Goal: Task Accomplishment & Management: Use online tool/utility

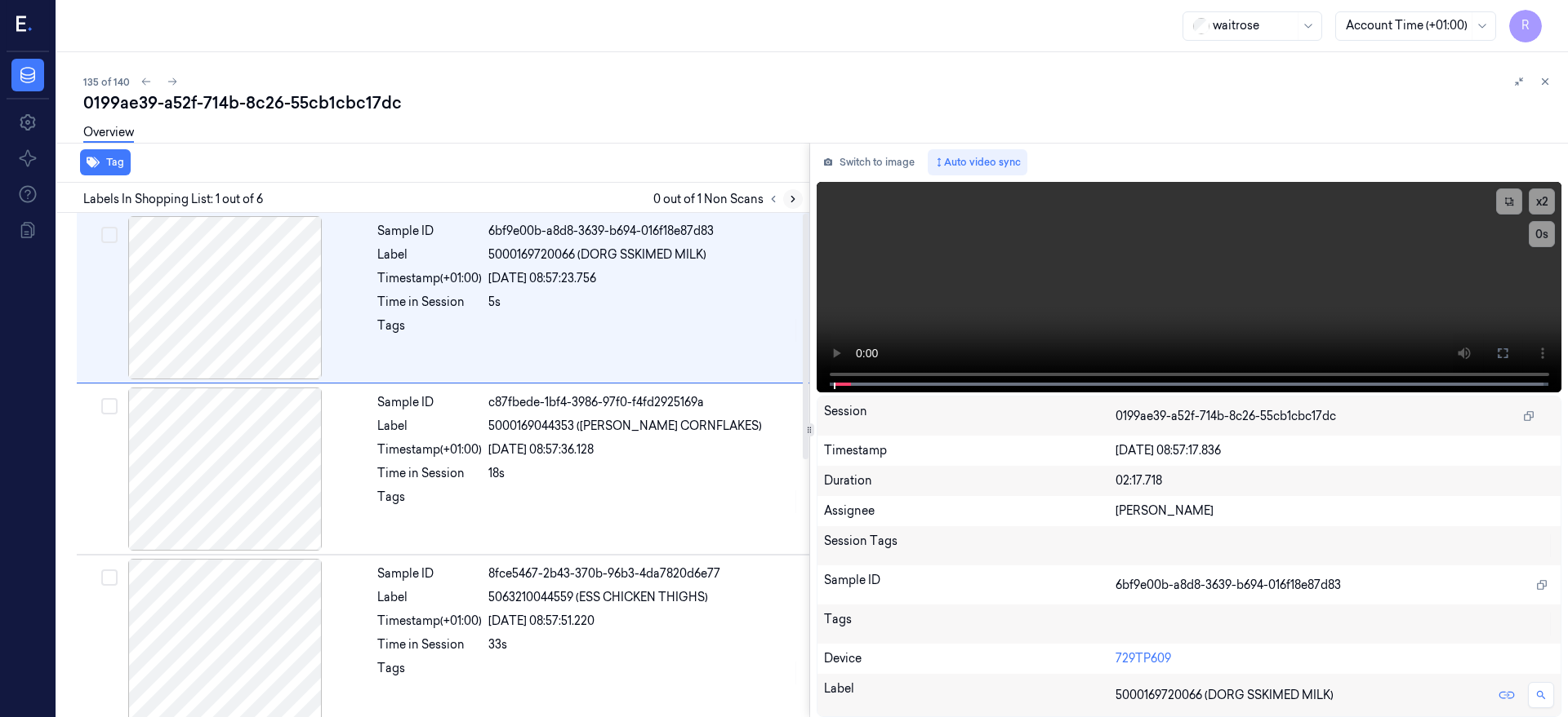
click at [803, 196] on button at bounding box center [793, 199] width 20 height 20
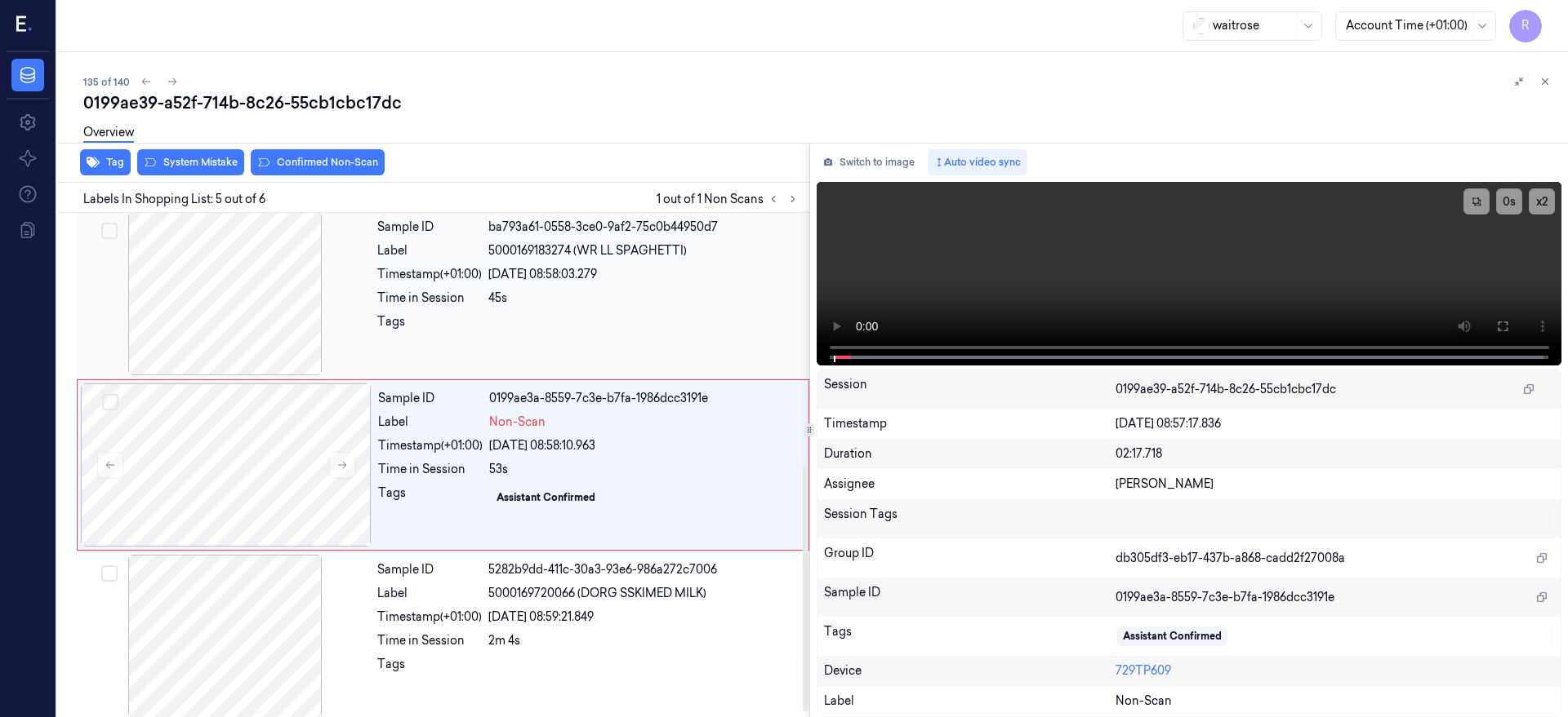
scroll to position [417, 0]
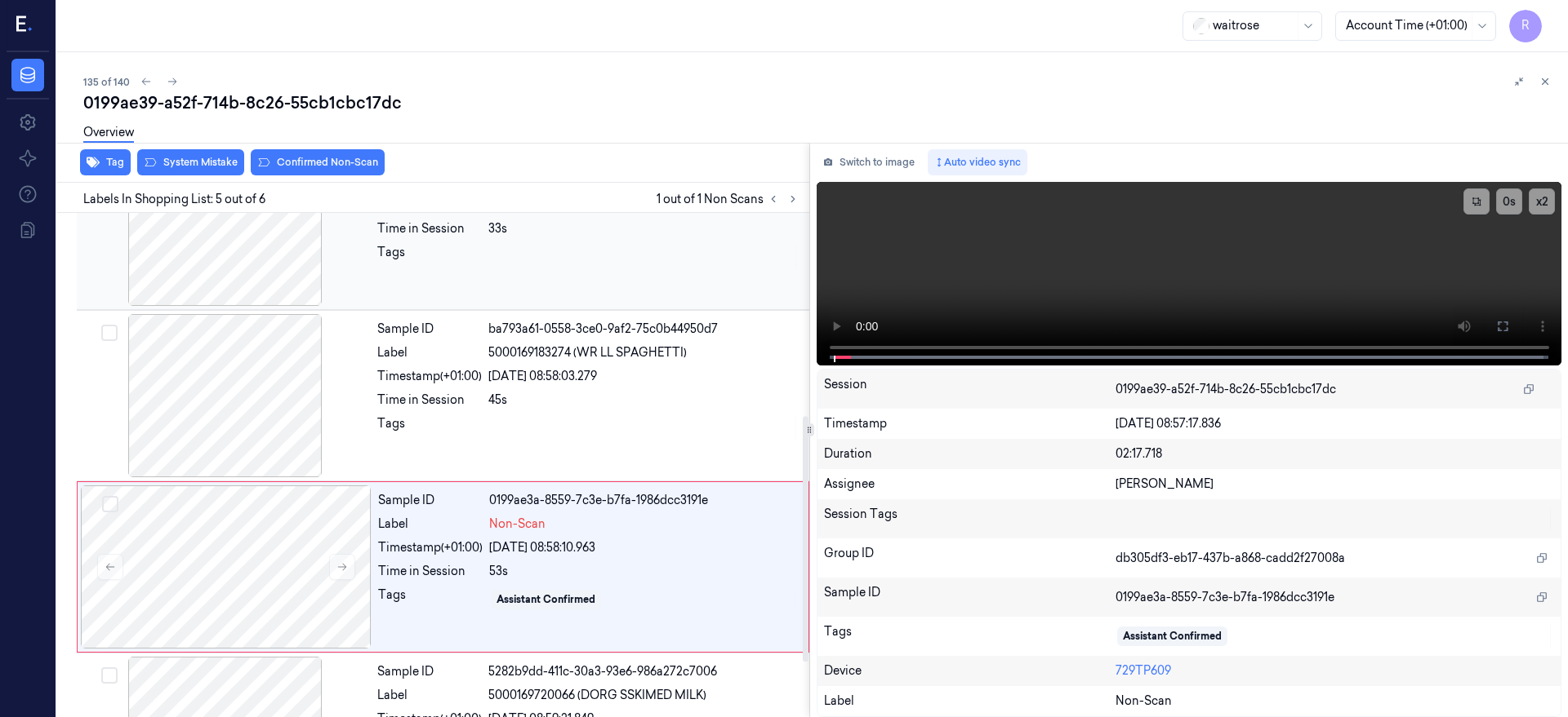
click at [255, 253] on div at bounding box center [225, 225] width 291 height 163
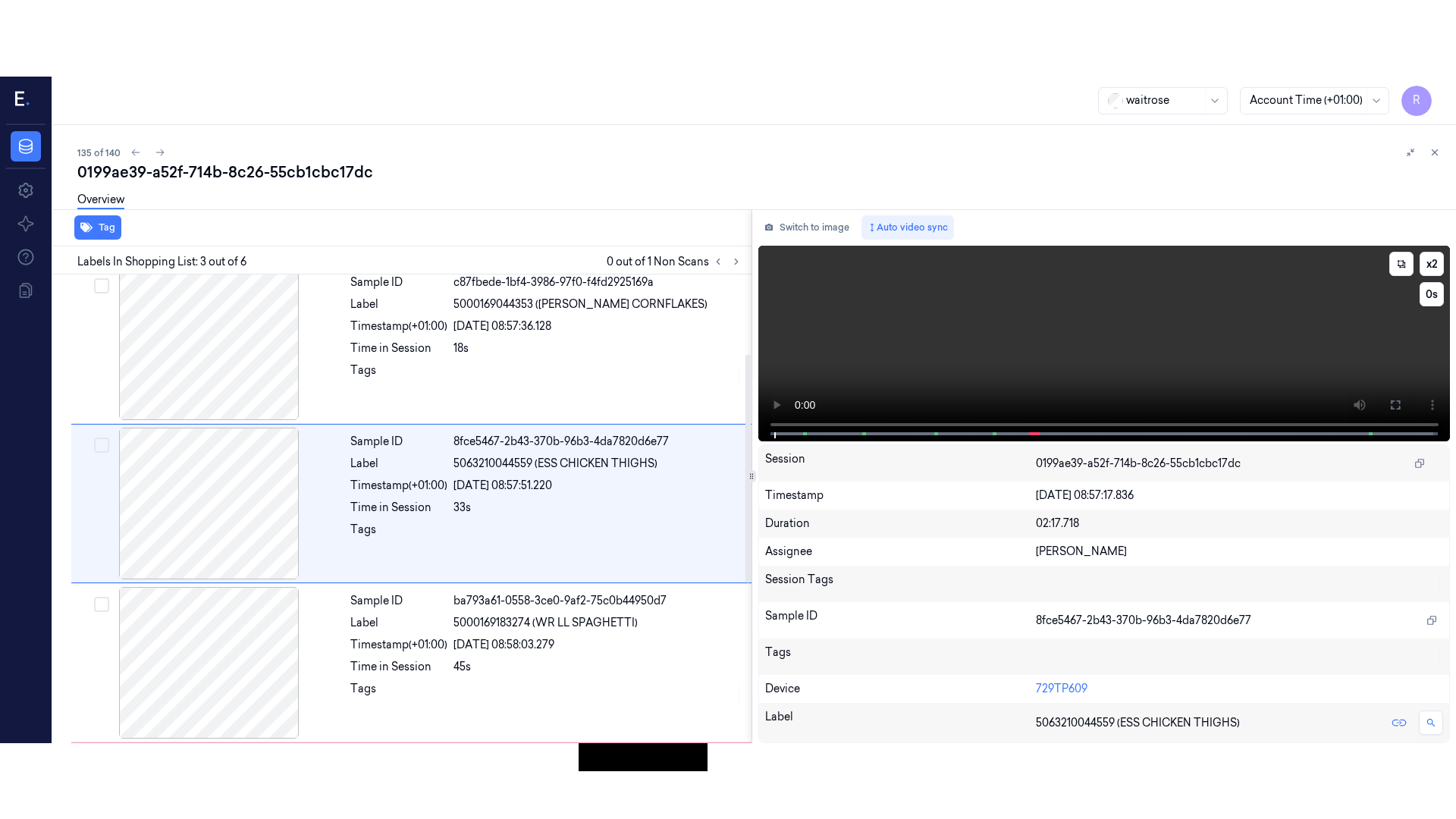
scroll to position [163, 0]
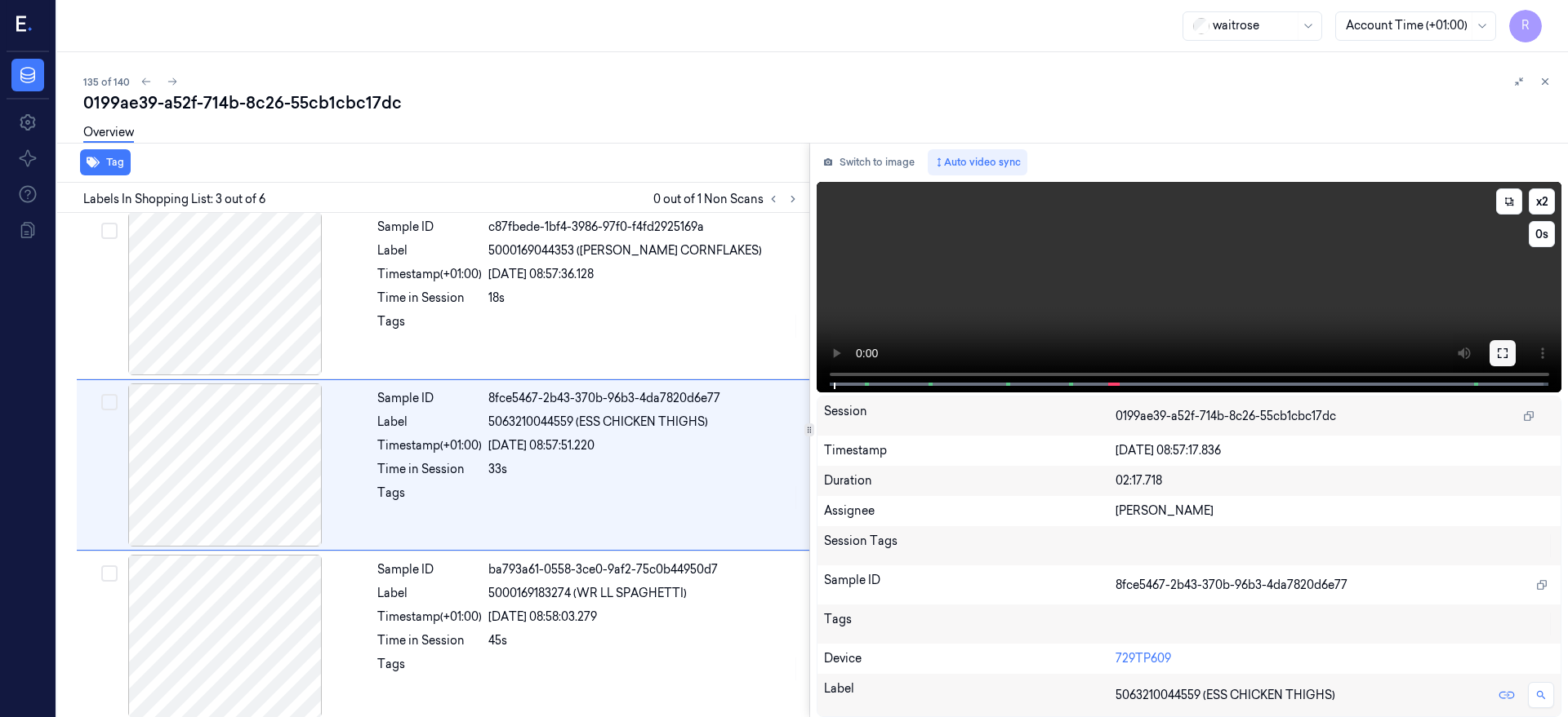
click at [1515, 351] on button at bounding box center [1502, 353] width 26 height 26
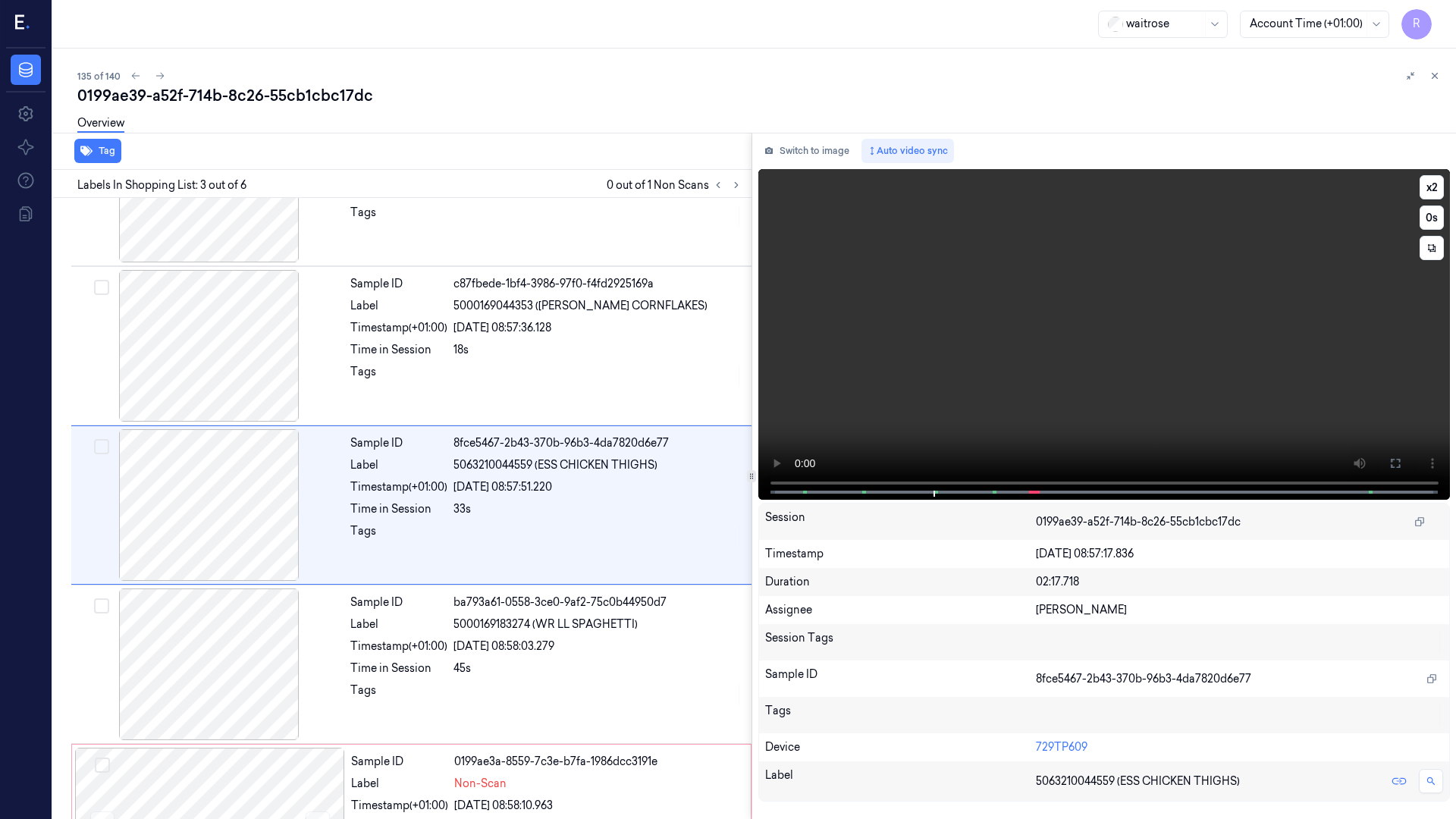
scroll to position [87, 0]
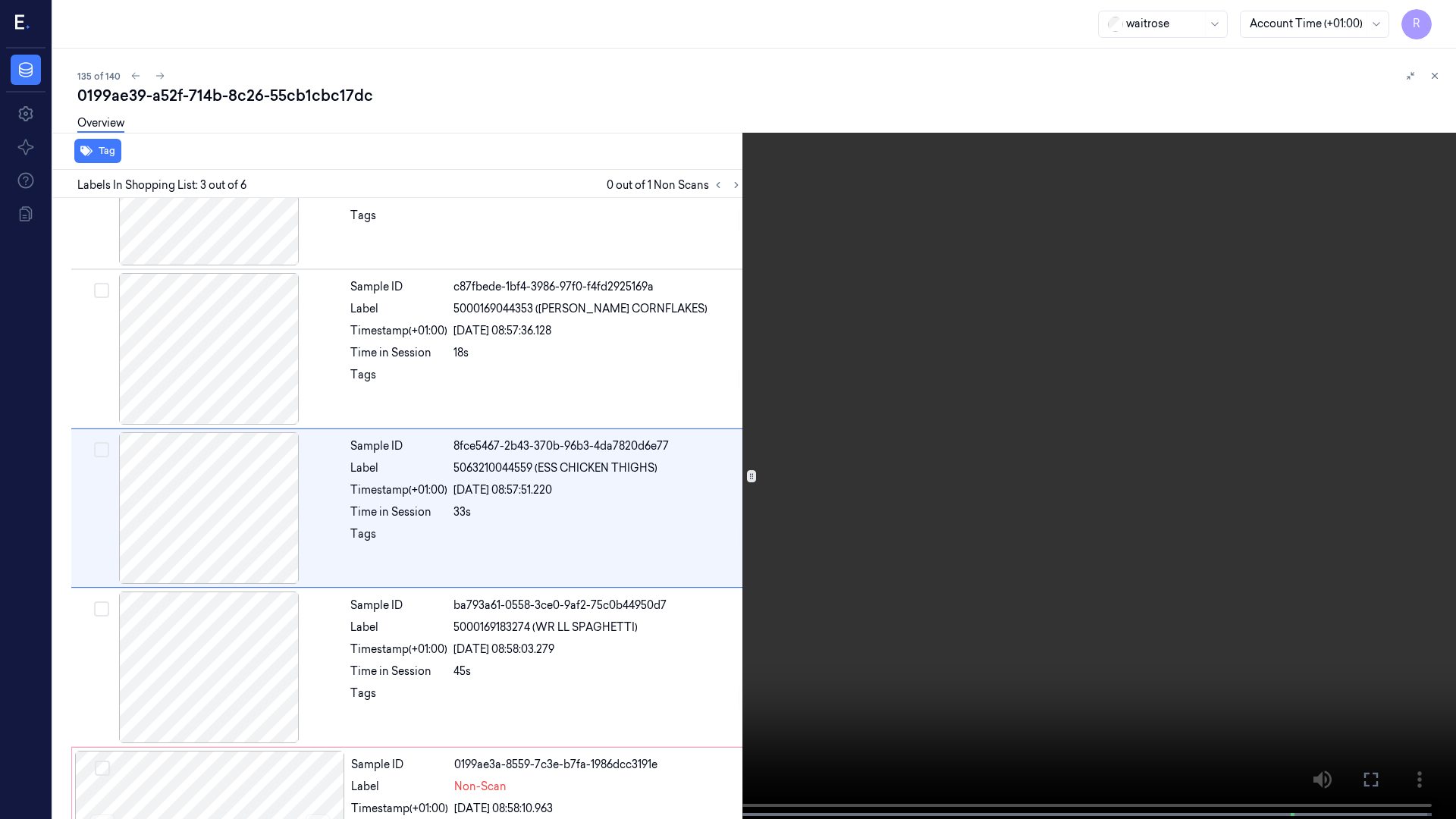
click at [484, 504] on video at bounding box center [728, 411] width 1456 height 823
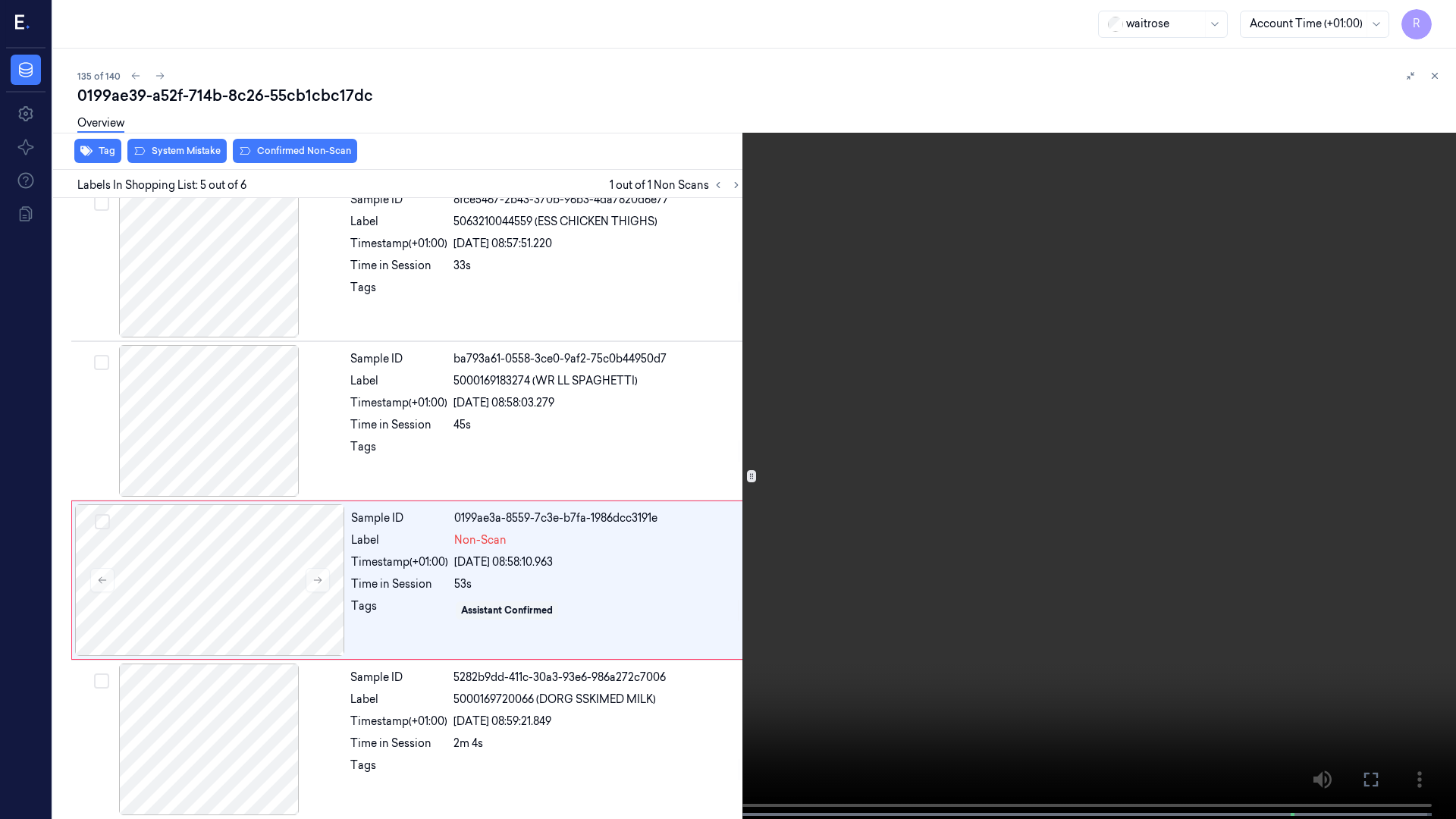
scroll to position [339, 0]
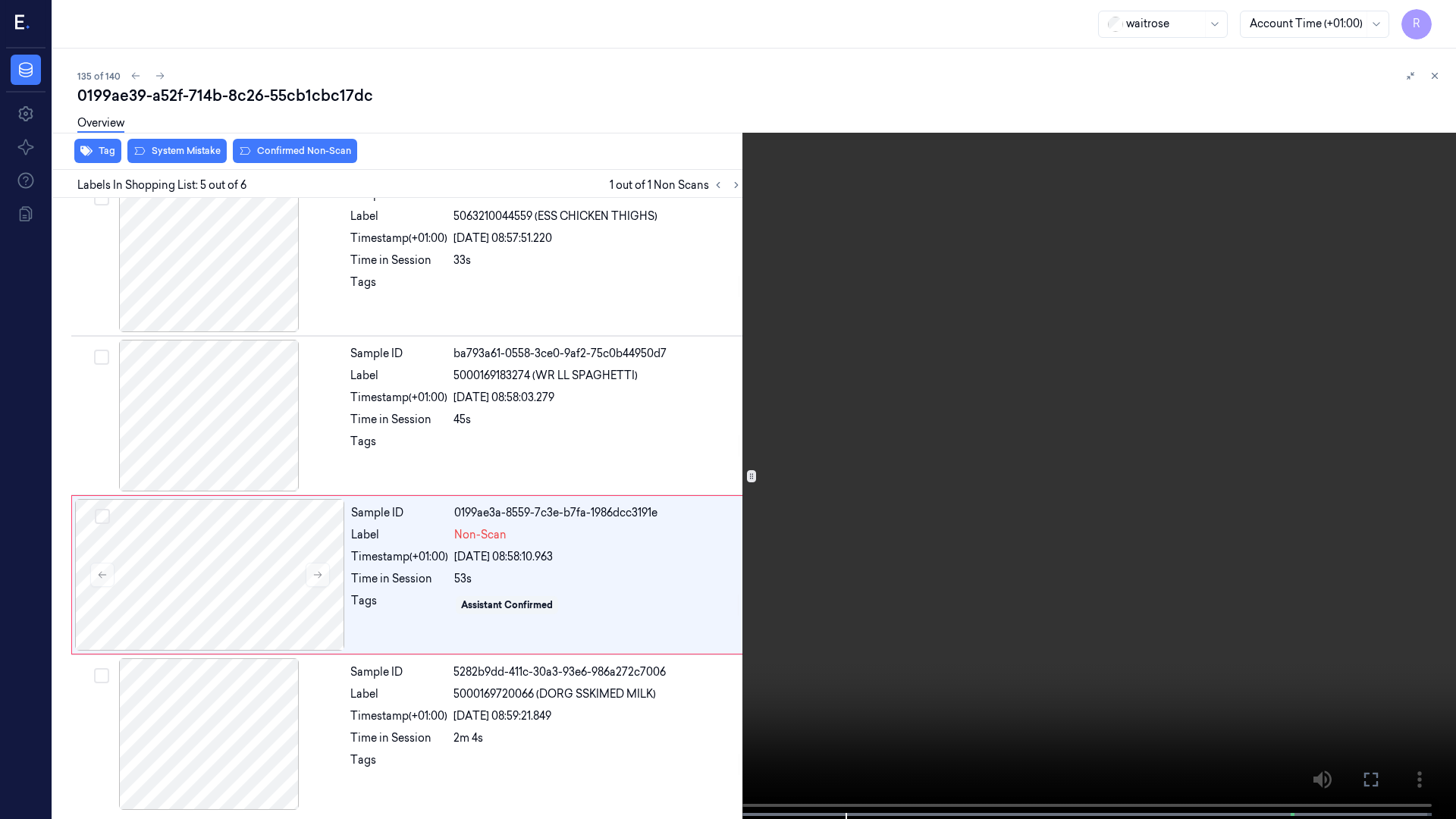
click at [882, 619] on video at bounding box center [728, 411] width 1456 height 823
drag, startPoint x: 632, startPoint y: 662, endPoint x: 624, endPoint y: 654, distance: 11.3
click at [627, 662] on video at bounding box center [728, 411] width 1456 height 823
click at [615, 652] on video at bounding box center [728, 411] width 1456 height 823
click at [806, 660] on video at bounding box center [728, 411] width 1456 height 823
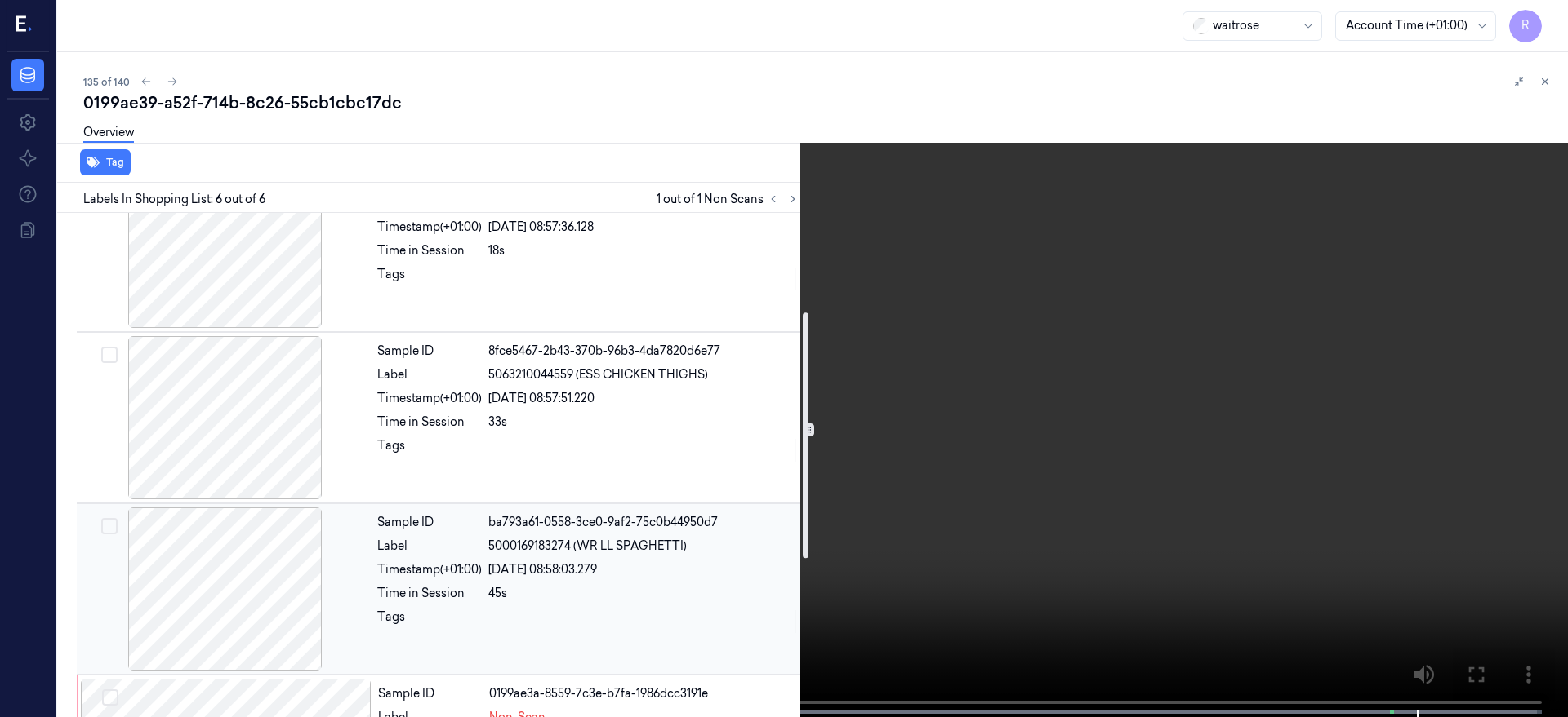
scroll to position [0, 0]
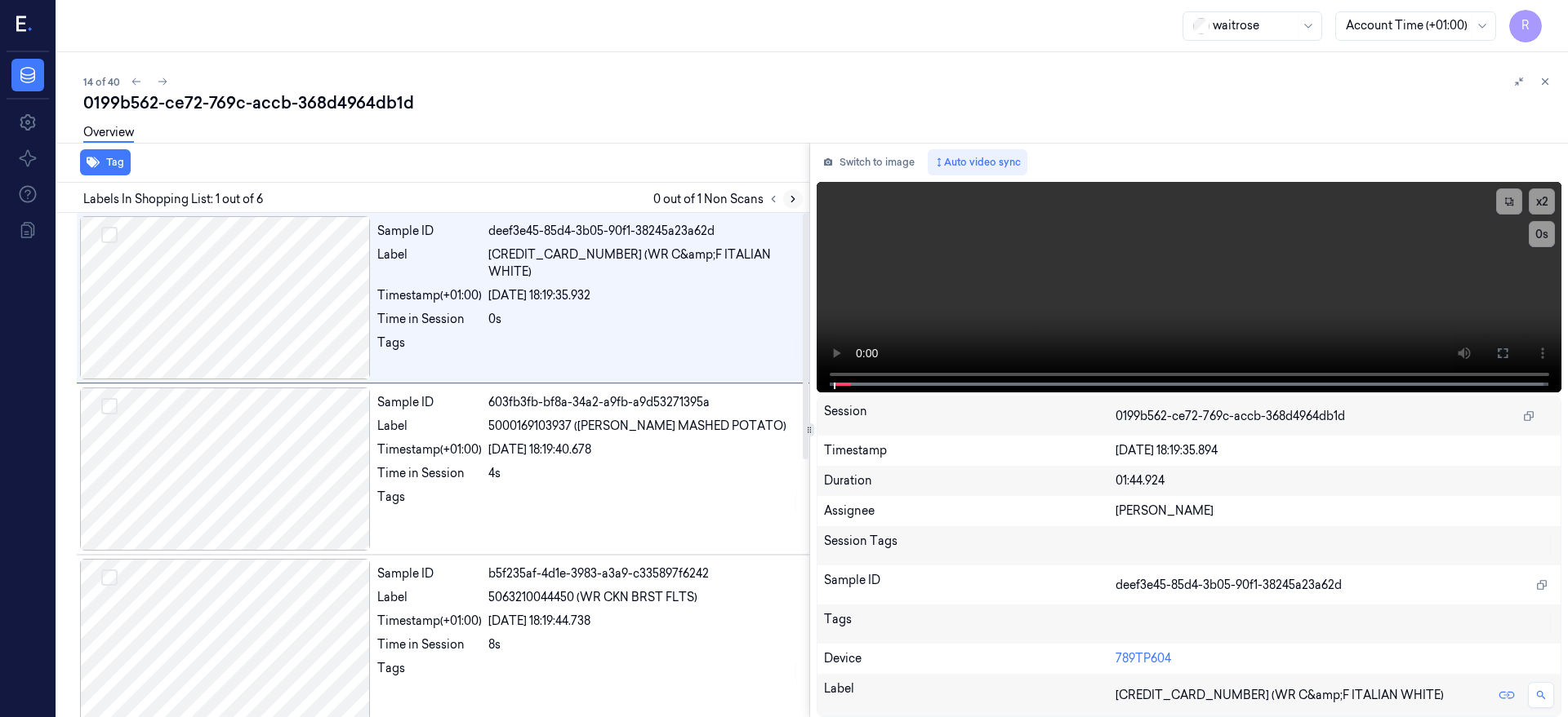
click at [799, 202] on icon at bounding box center [792, 198] width 11 height 11
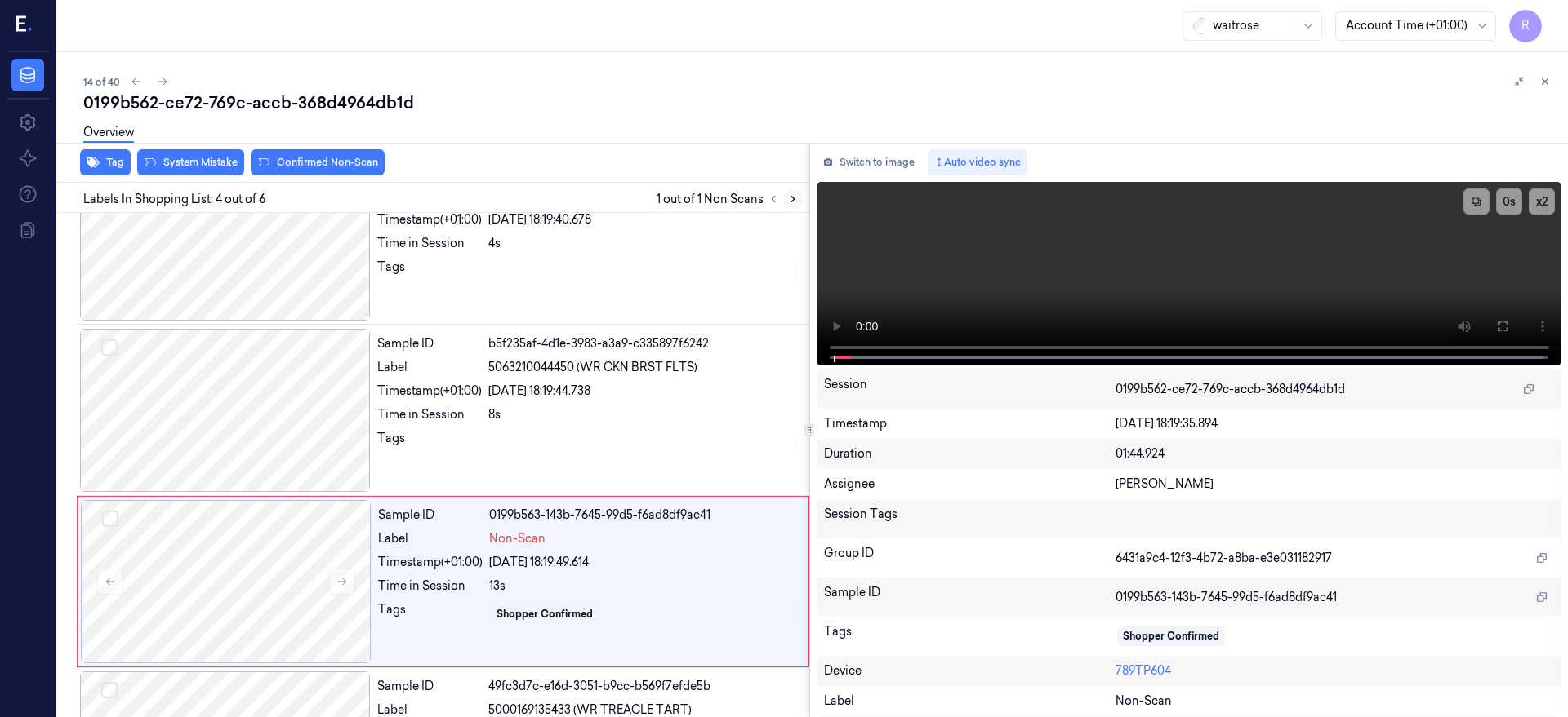
scroll to position [347, 0]
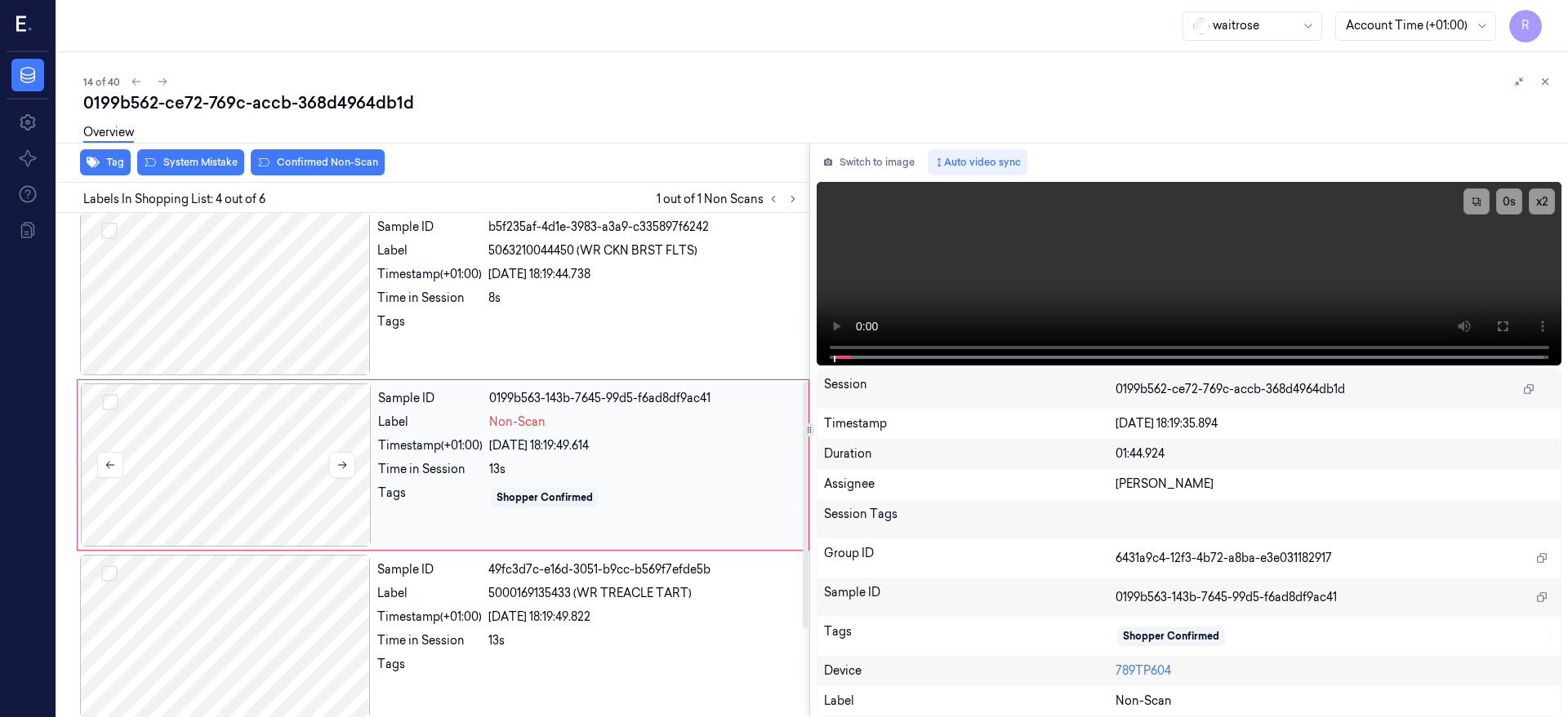
click at [231, 487] on div at bounding box center [226, 465] width 291 height 163
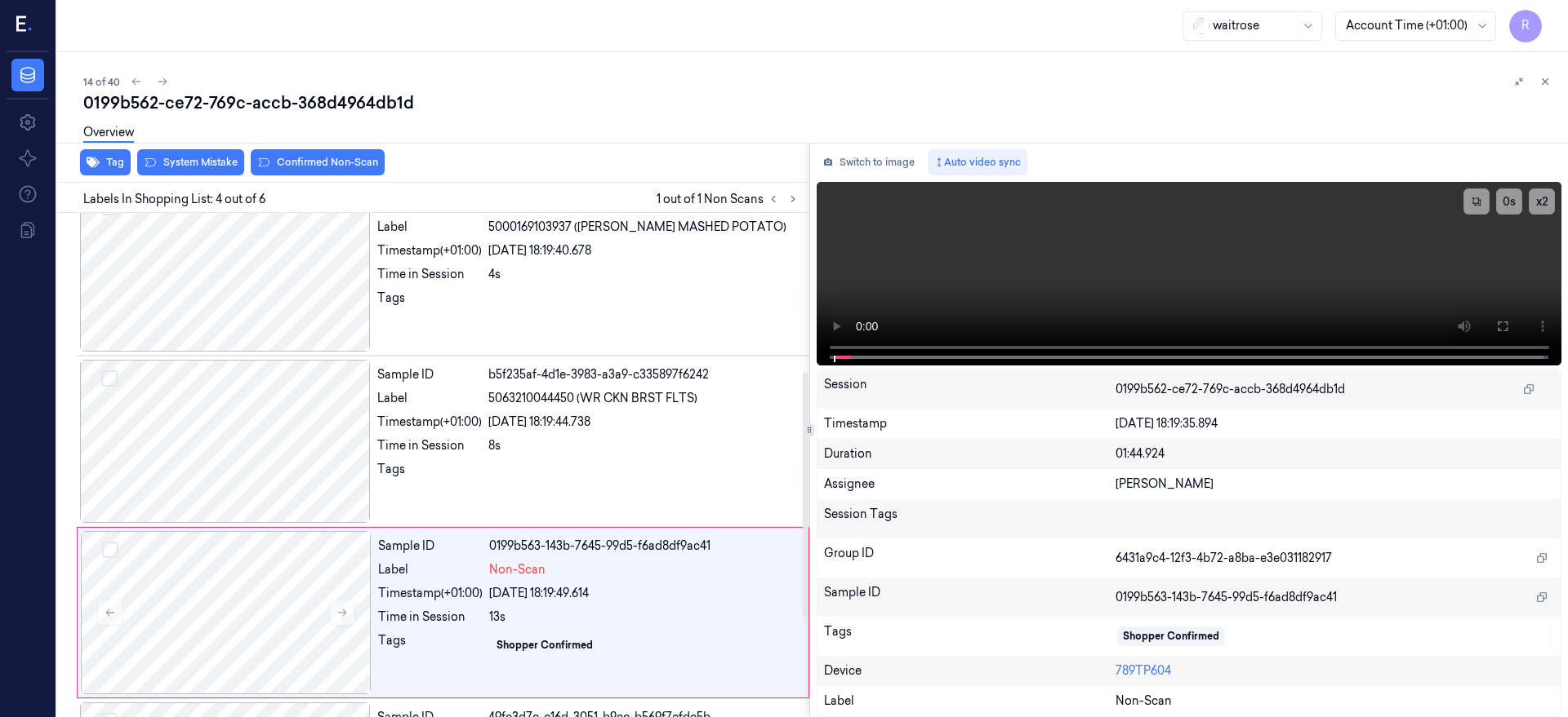
scroll to position [0, 0]
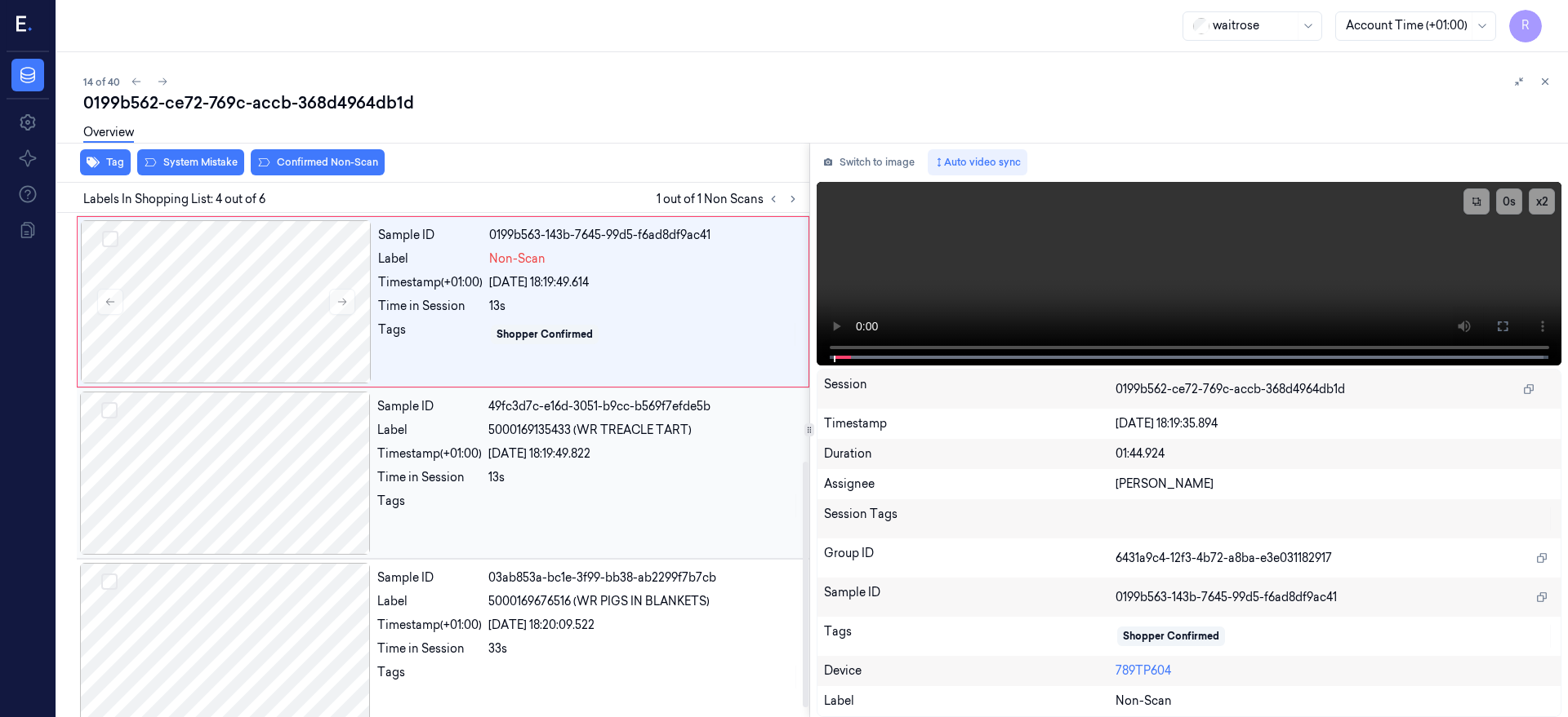
click at [220, 475] on div at bounding box center [225, 473] width 291 height 163
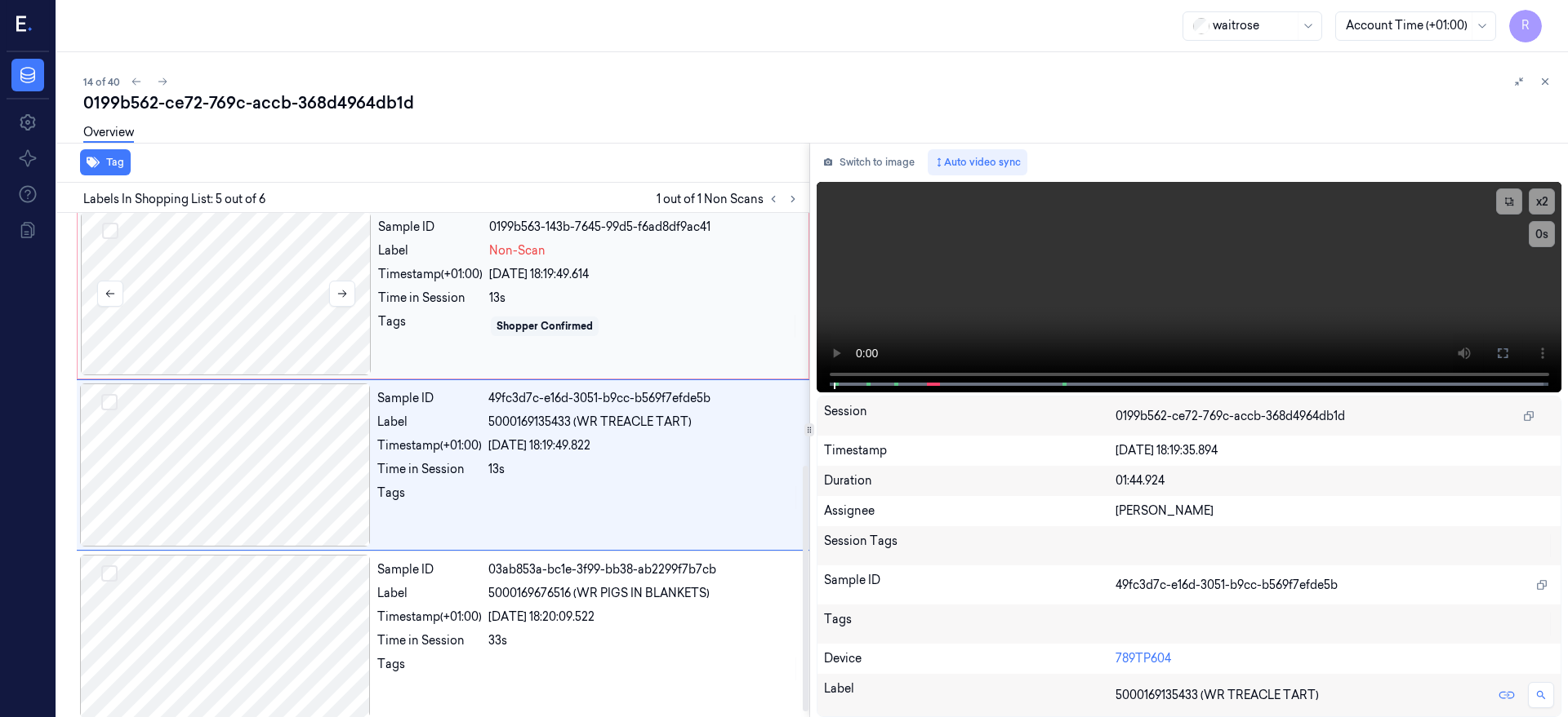
click at [212, 295] on div at bounding box center [226, 293] width 291 height 163
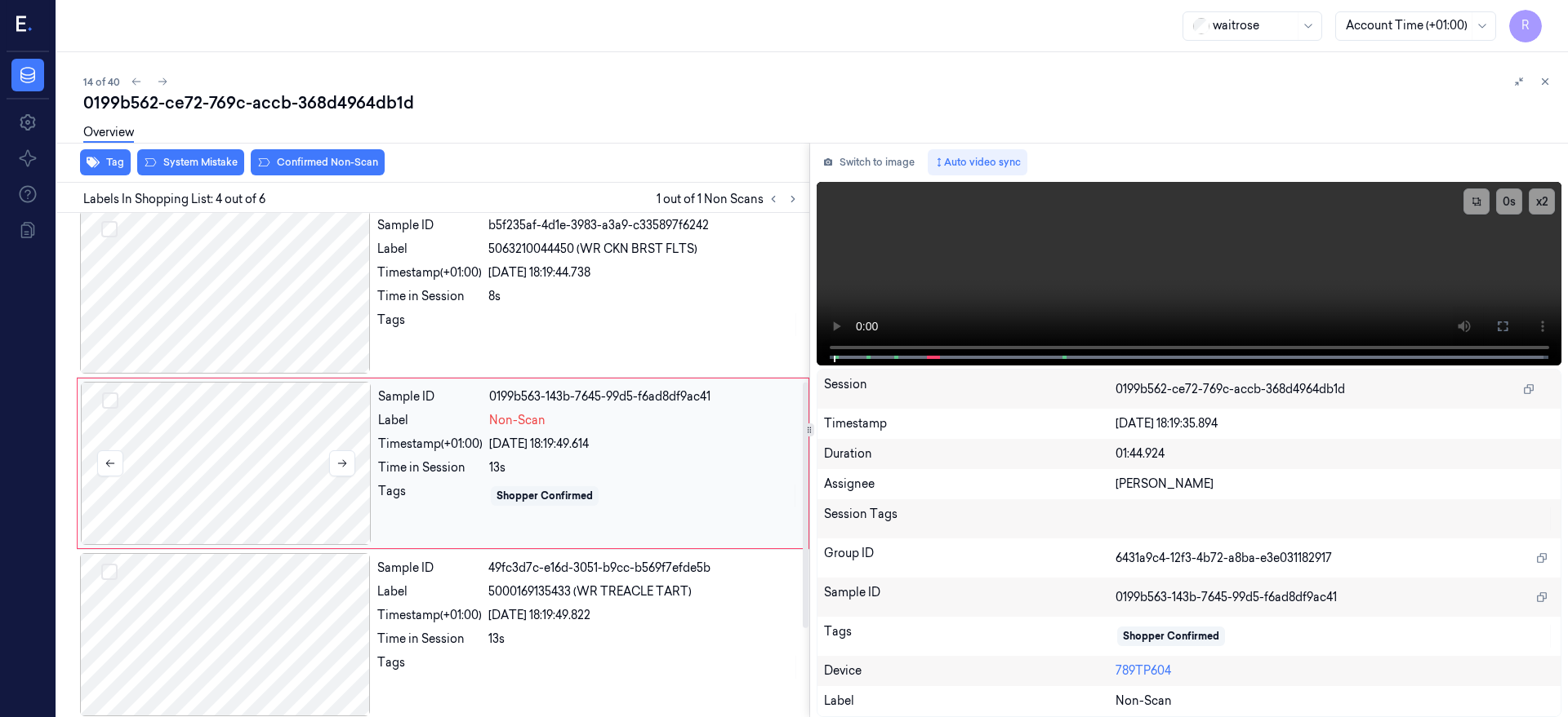
scroll to position [347, 0]
click at [239, 488] on div at bounding box center [226, 465] width 291 height 163
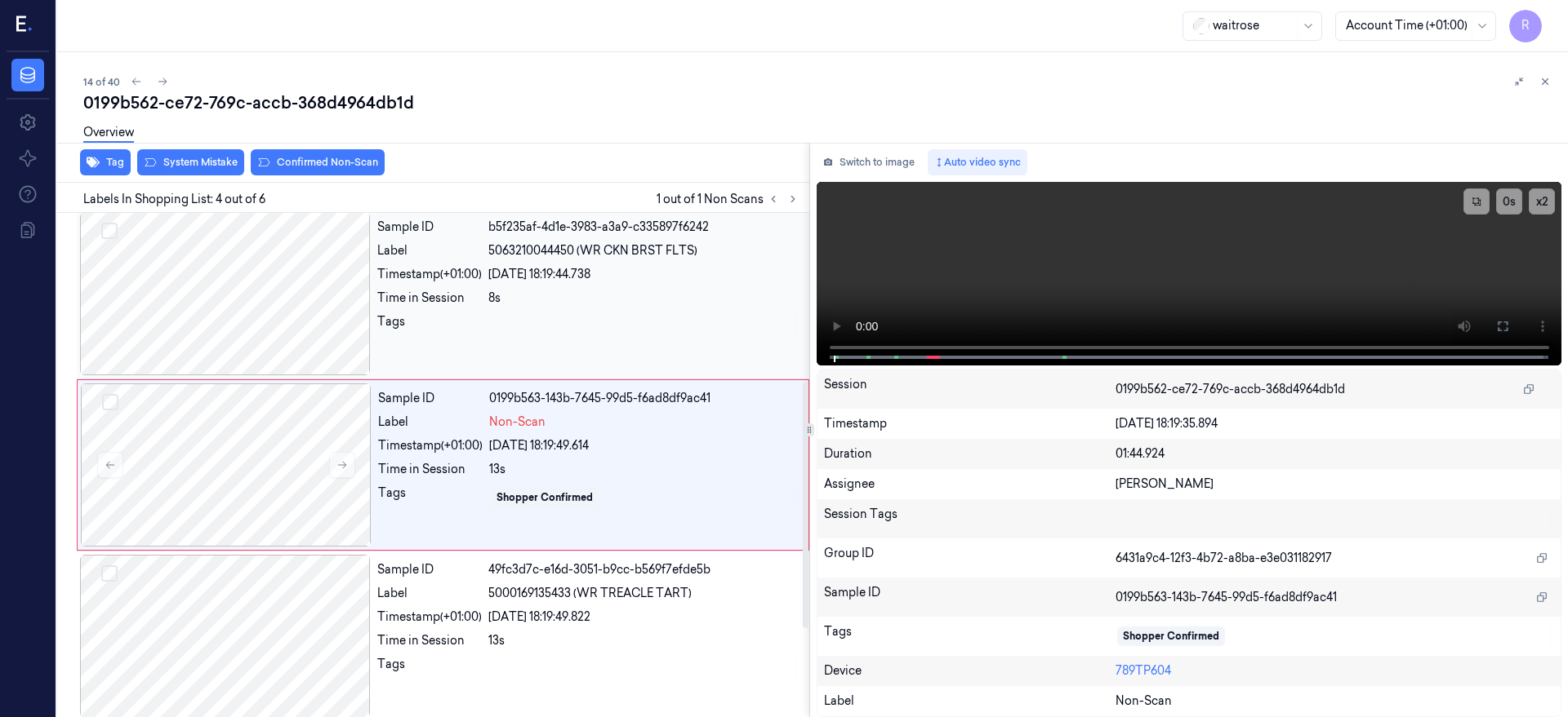
click at [238, 330] on div at bounding box center [225, 293] width 291 height 163
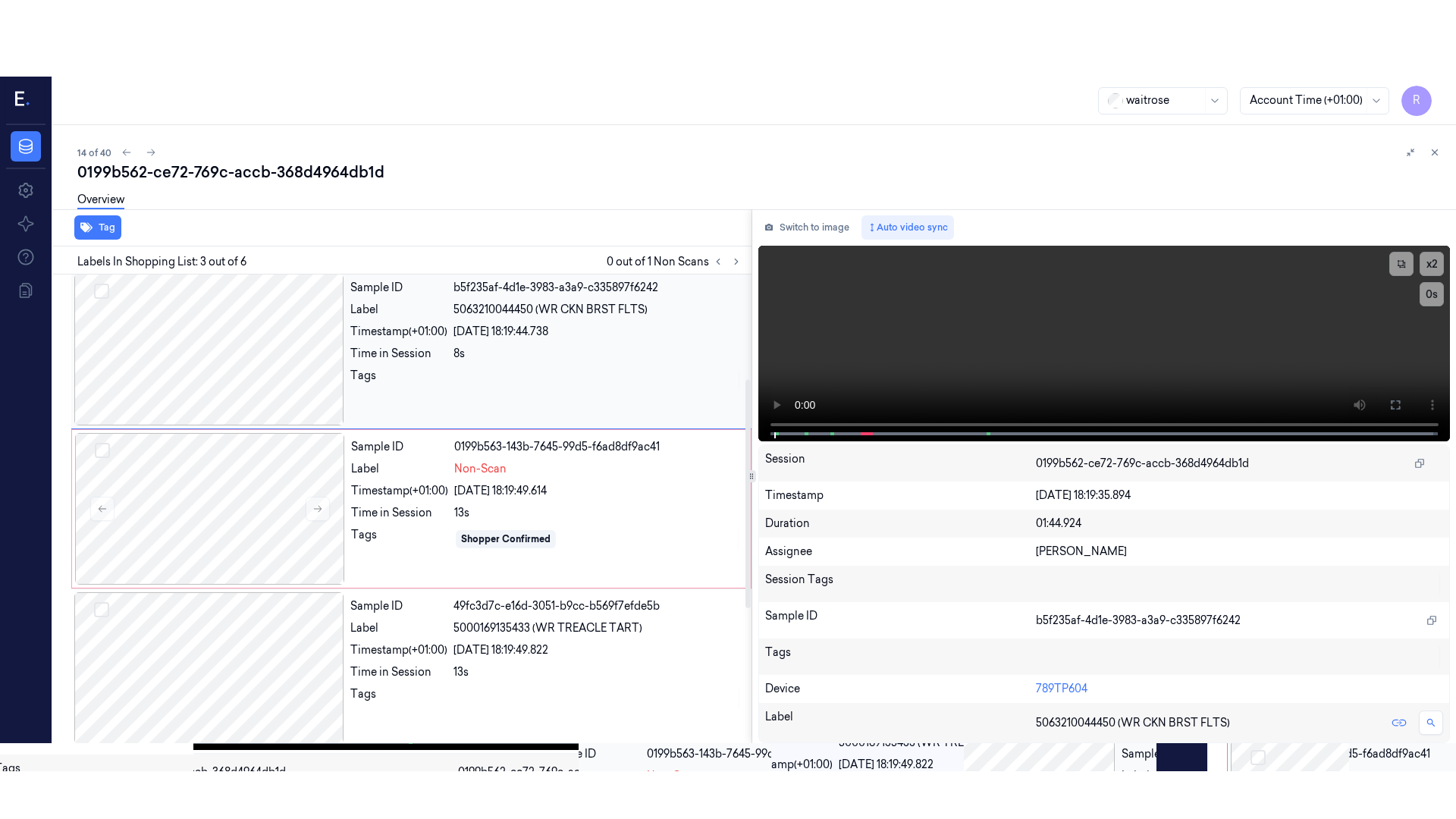
scroll to position [163, 0]
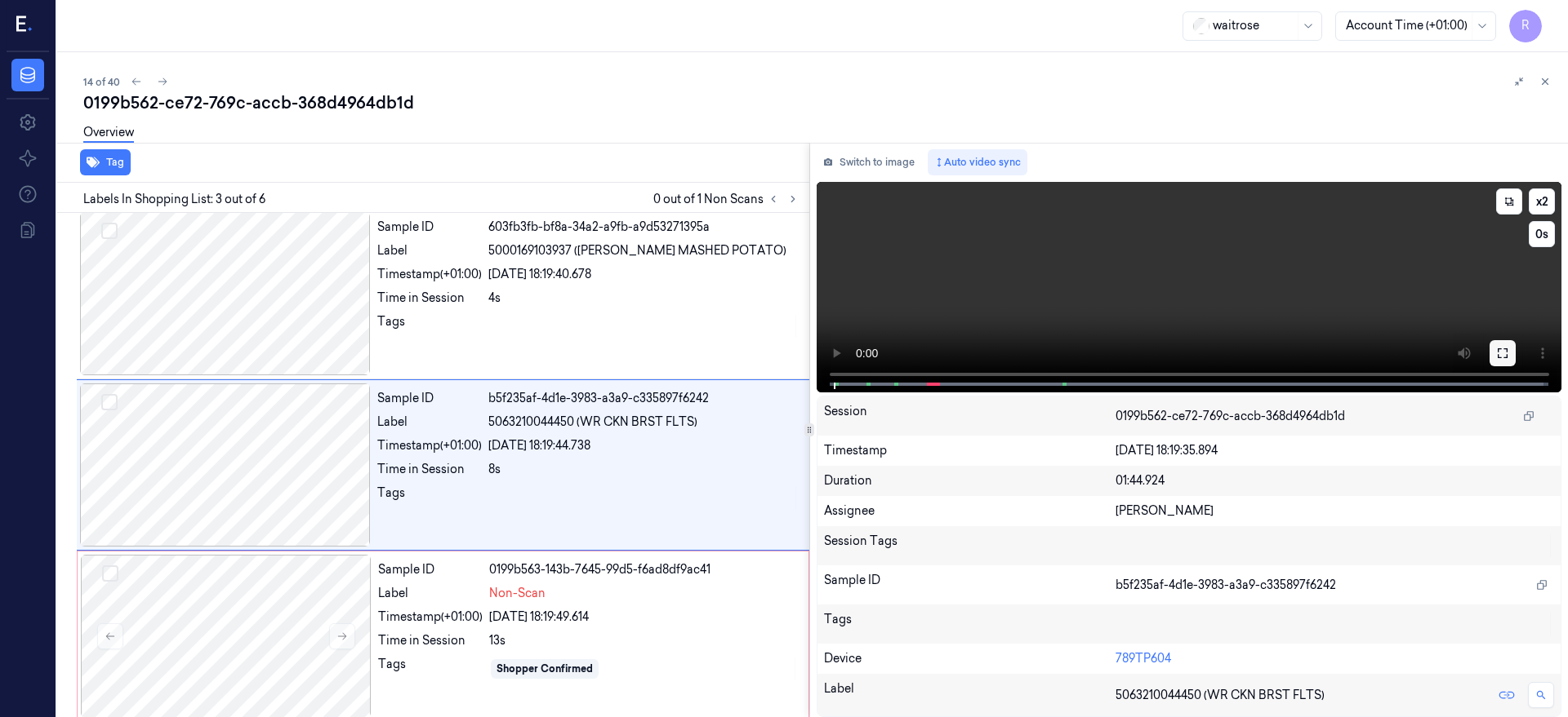
click at [1515, 361] on button at bounding box center [1502, 353] width 26 height 26
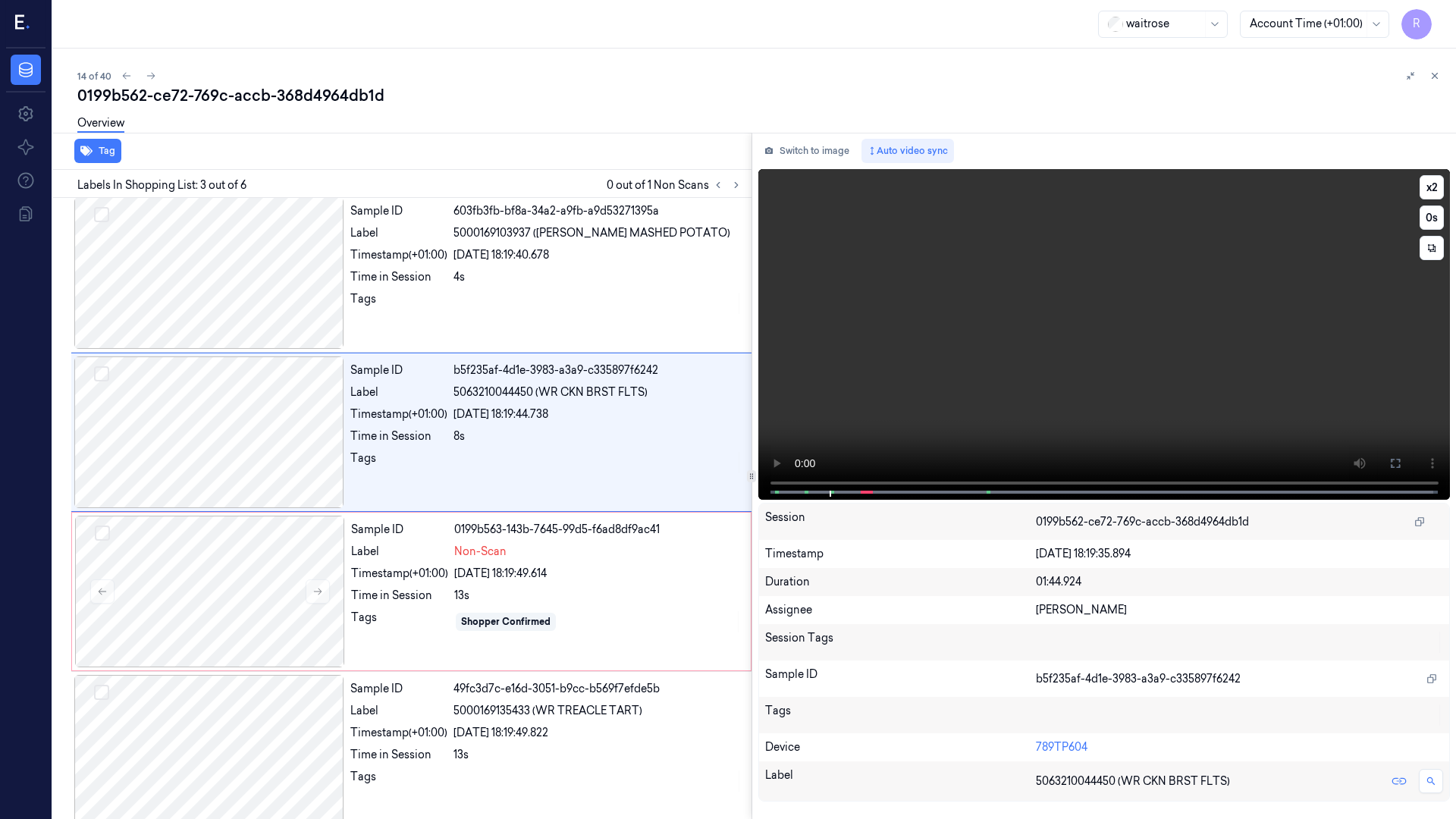
scroll to position [87, 0]
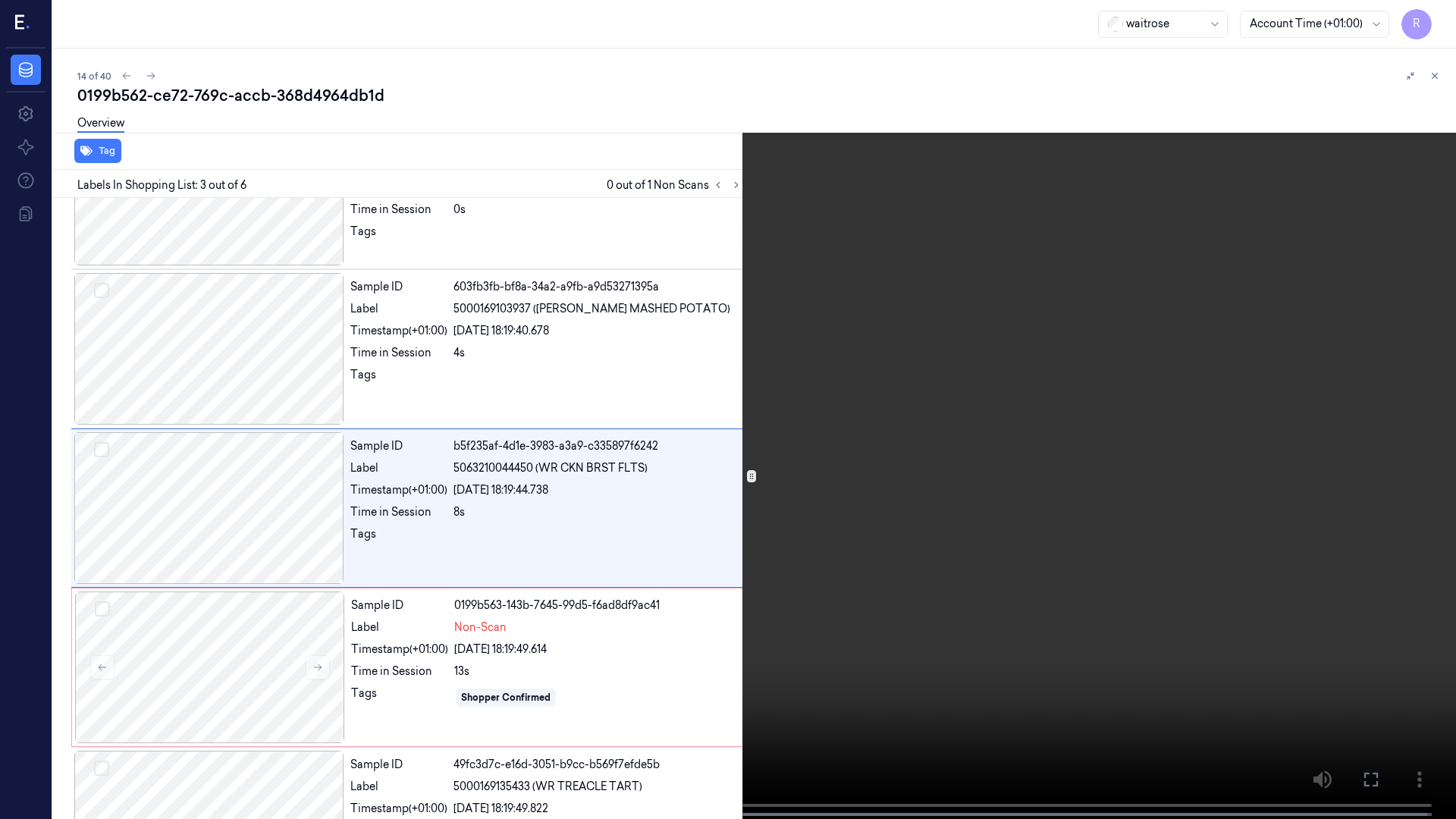
click at [776, 493] on video at bounding box center [728, 411] width 1456 height 823
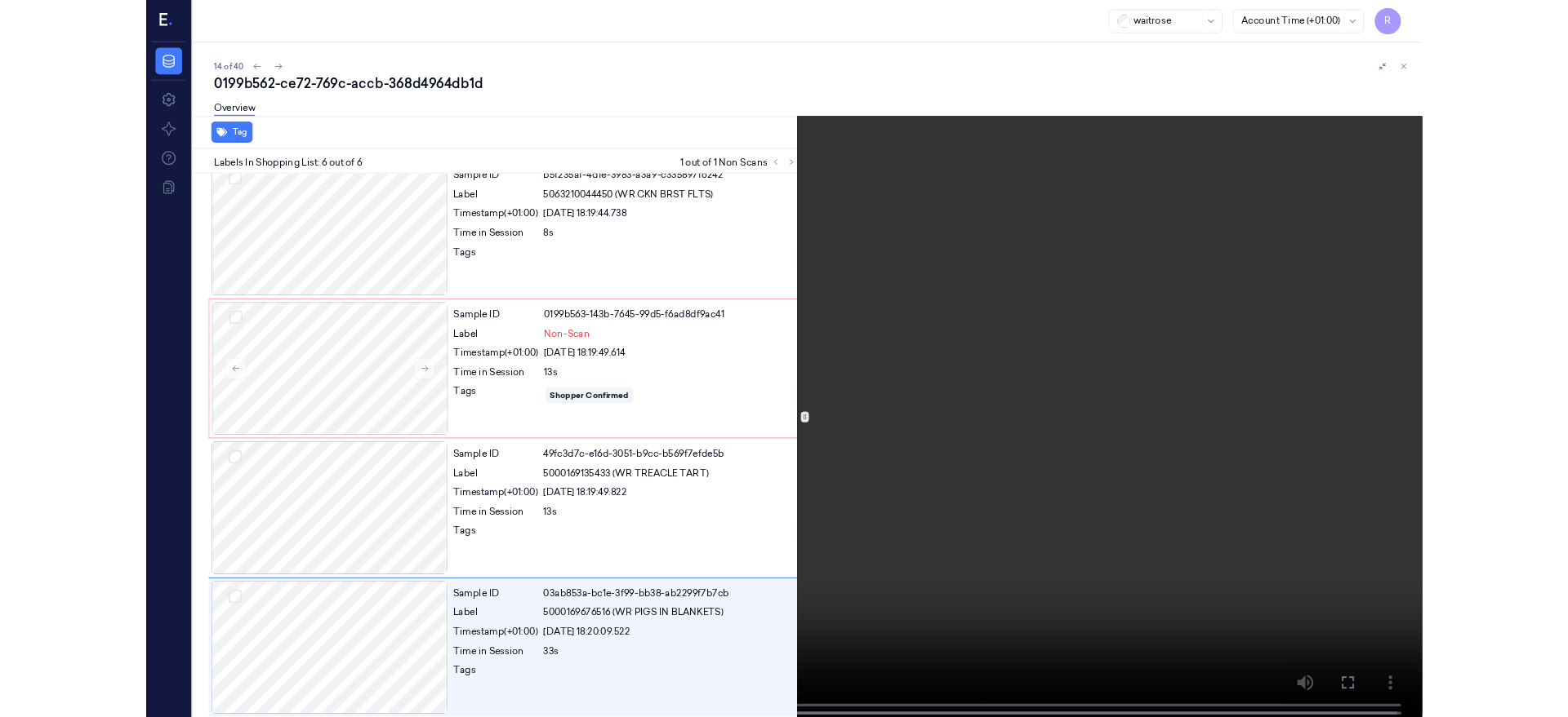
scroll to position [365, 0]
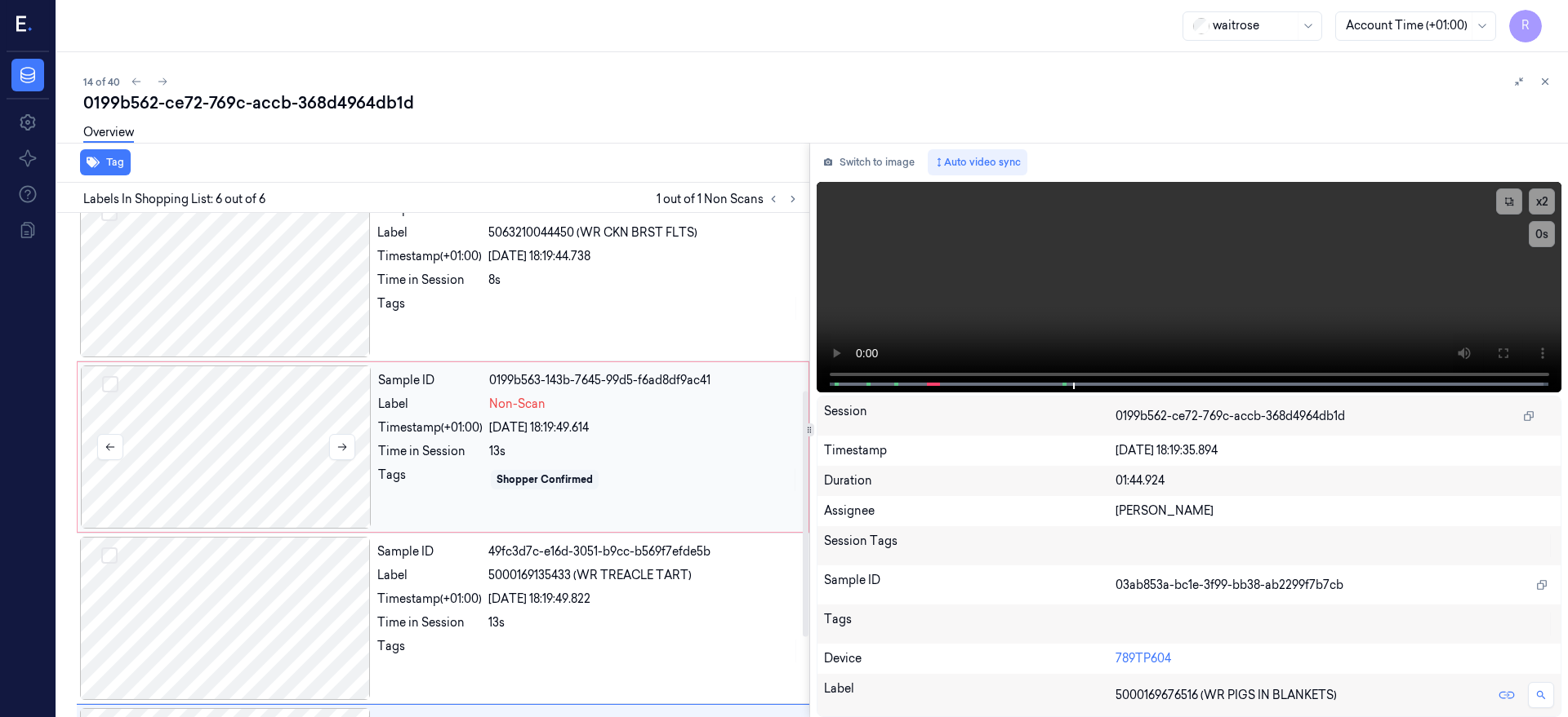
click at [253, 442] on div at bounding box center [226, 448] width 291 height 163
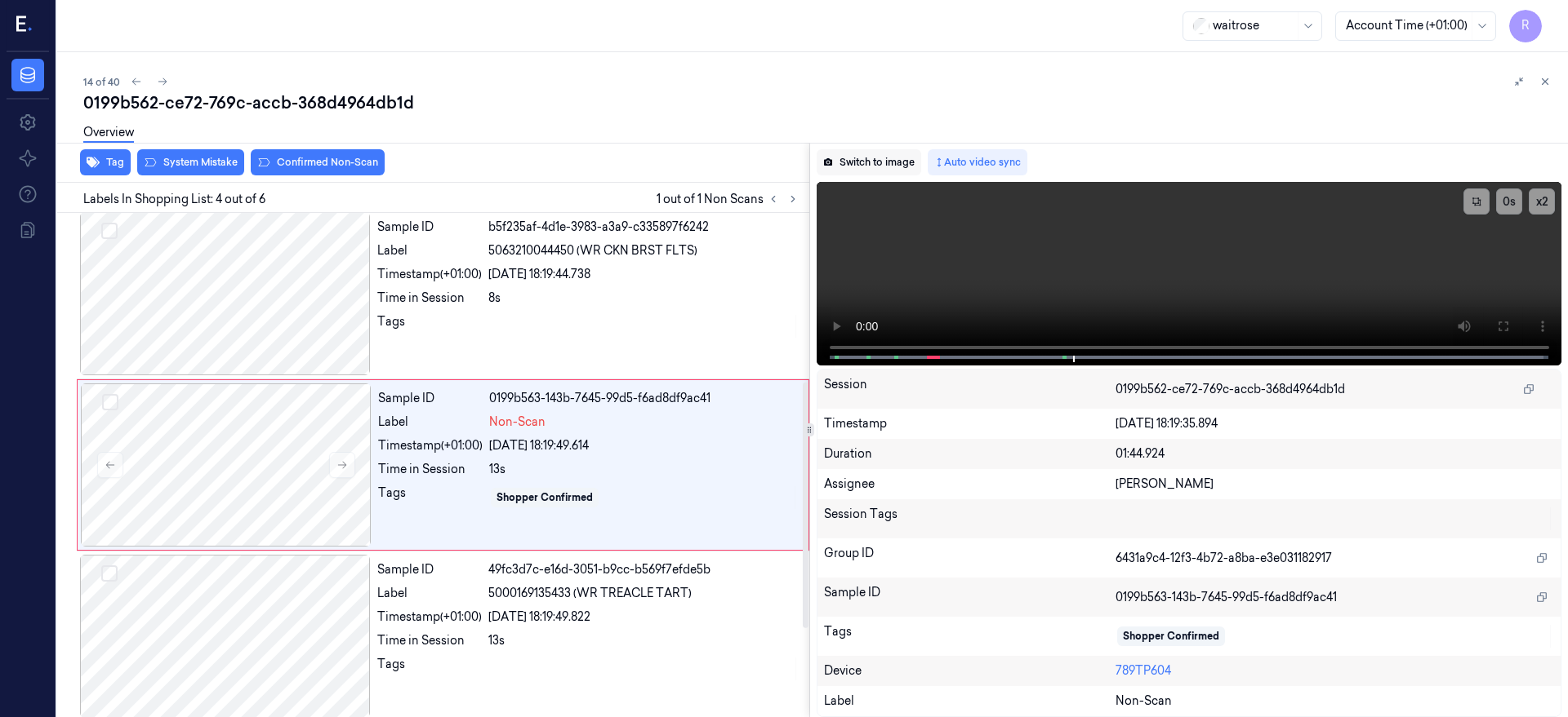
click at [914, 158] on button "Switch to image" at bounding box center [869, 162] width 104 height 26
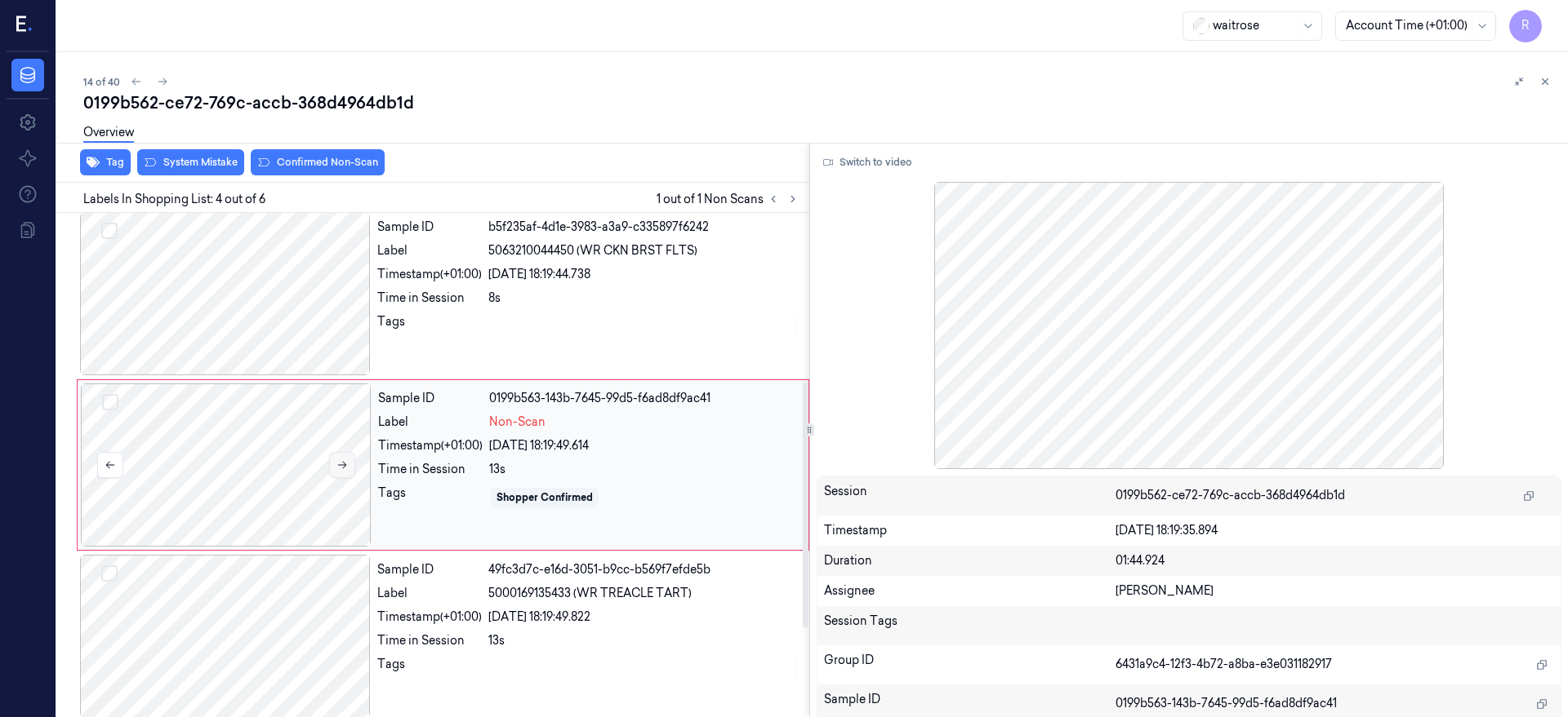
click at [339, 452] on button at bounding box center [342, 465] width 26 height 26
click at [340, 464] on icon at bounding box center [342, 464] width 9 height 7
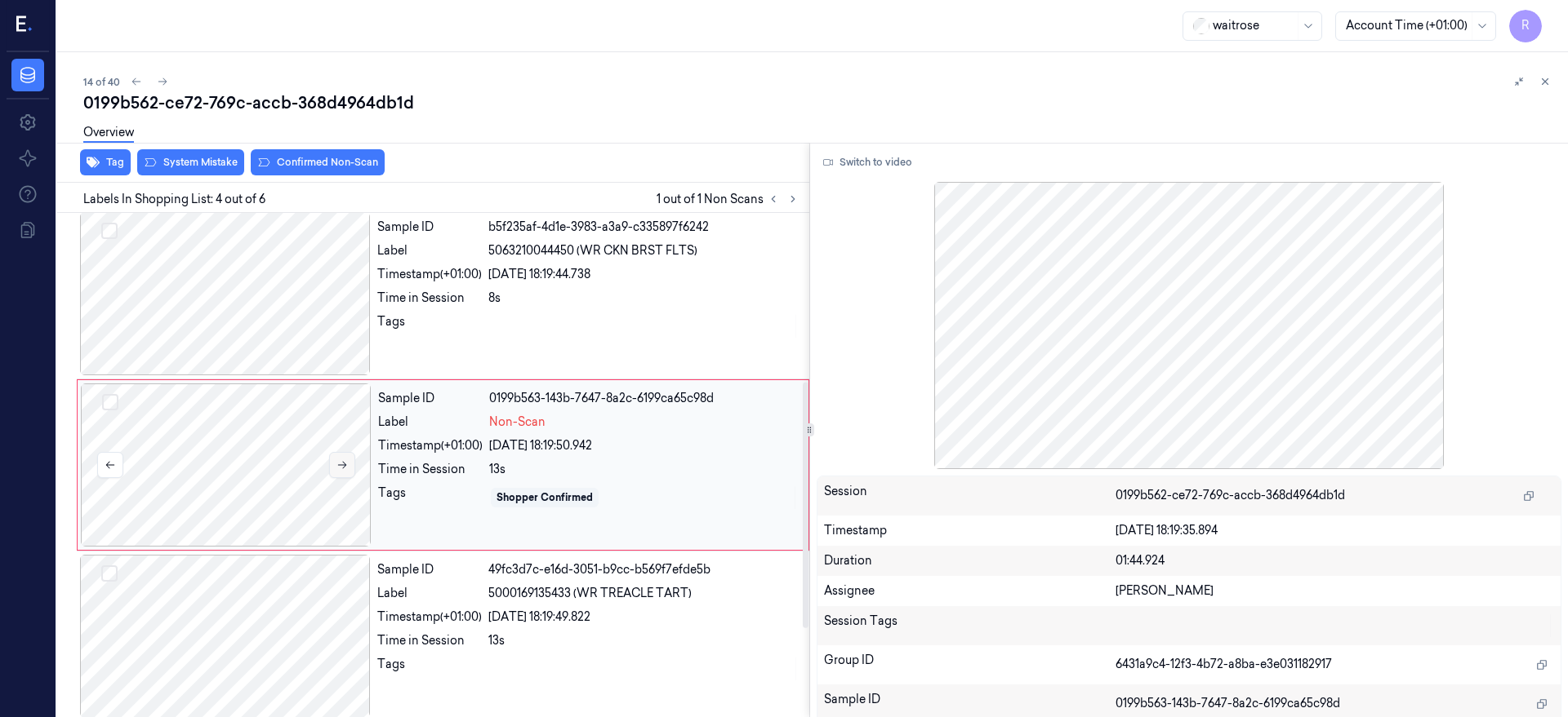
click at [340, 464] on icon at bounding box center [342, 464] width 9 height 7
click at [185, 455] on div at bounding box center [226, 465] width 291 height 163
click at [343, 465] on icon at bounding box center [341, 464] width 11 height 11
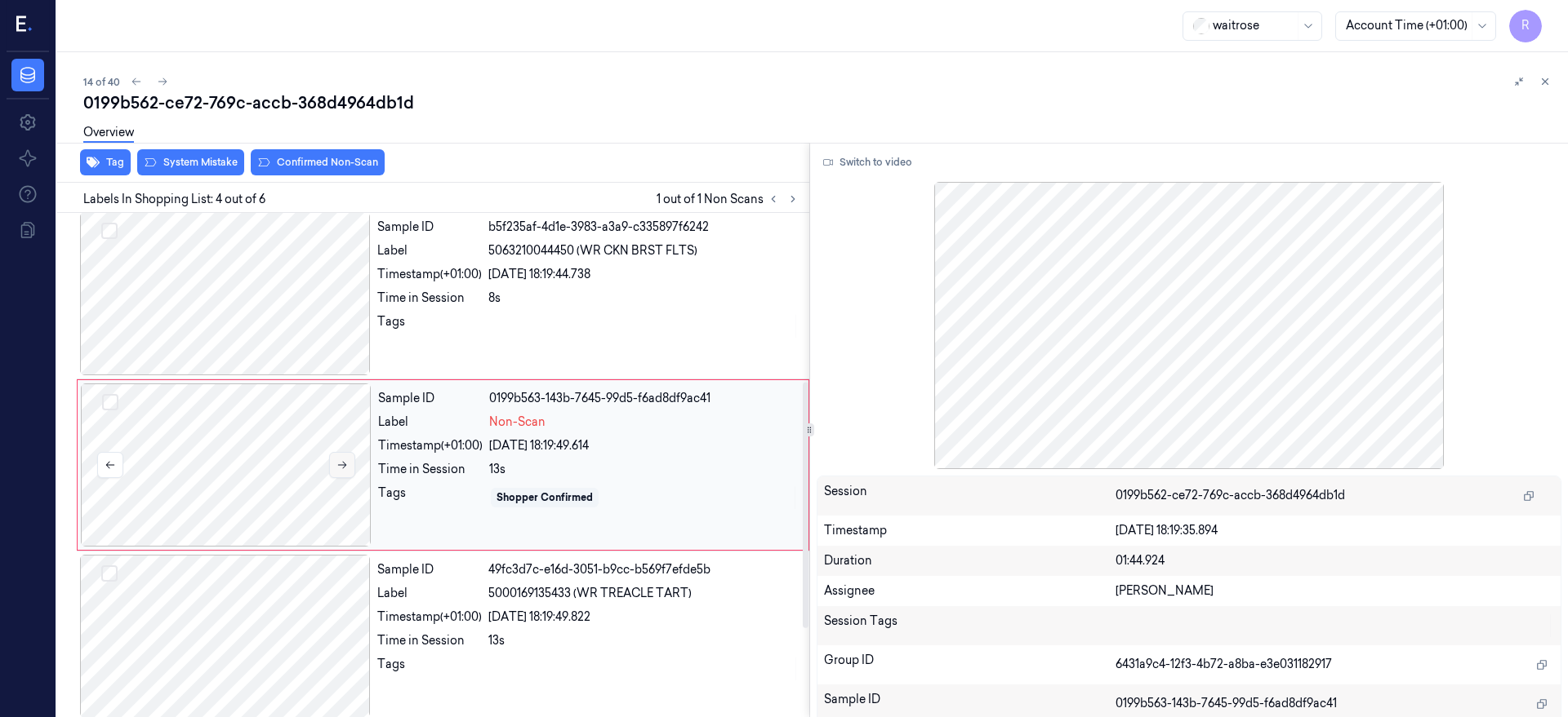
click at [343, 465] on icon at bounding box center [341, 464] width 11 height 11
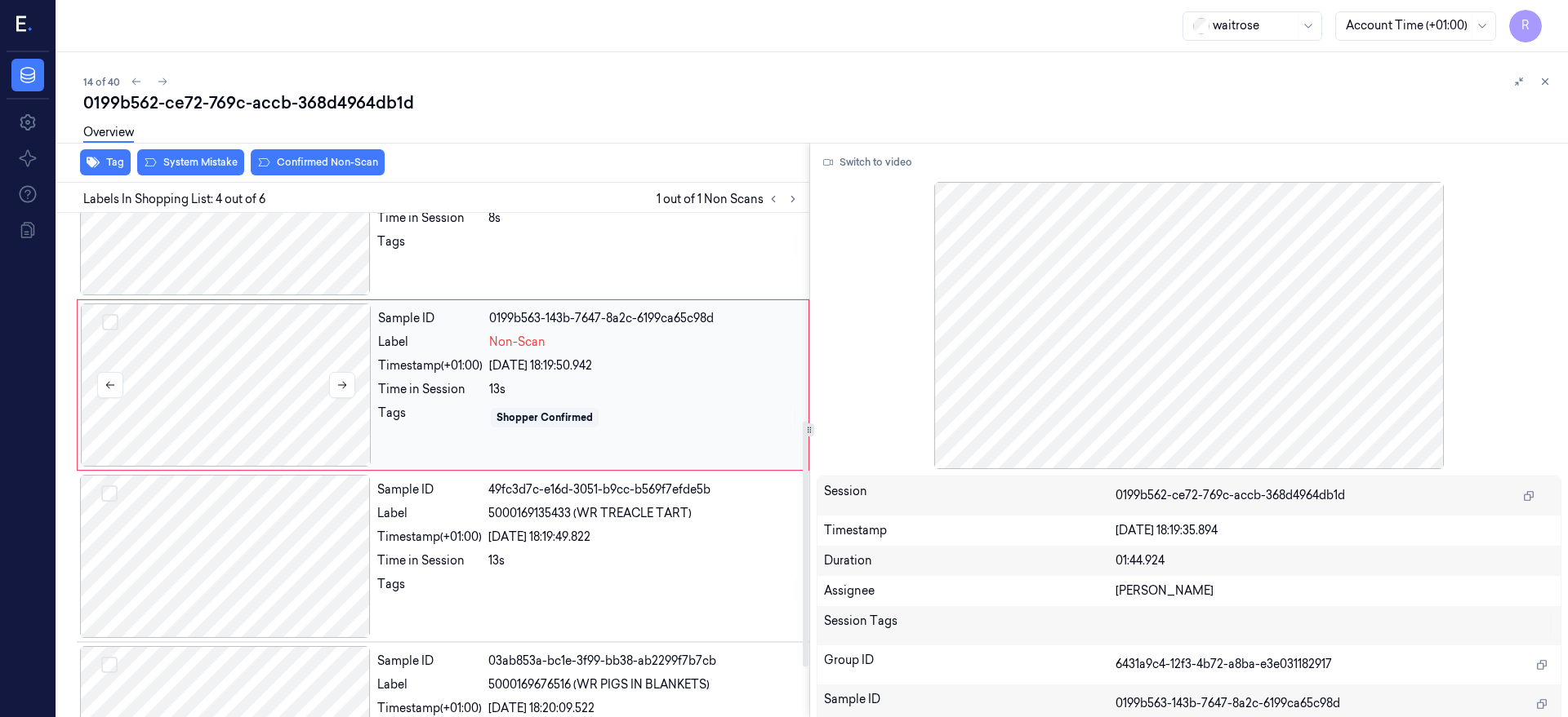
click at [199, 337] on div at bounding box center [226, 385] width 291 height 163
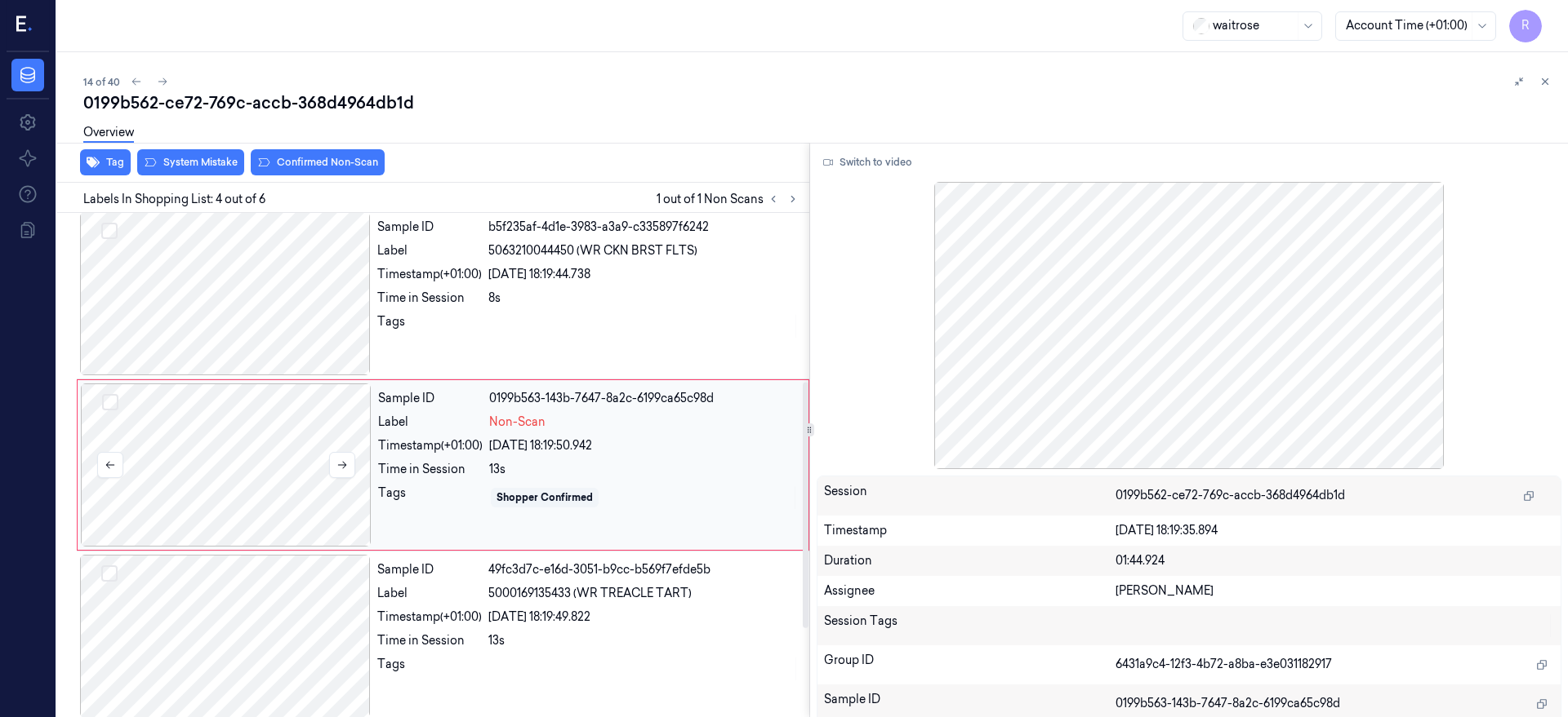
click at [218, 448] on div at bounding box center [226, 465] width 291 height 163
click at [236, 274] on div at bounding box center [225, 293] width 291 height 163
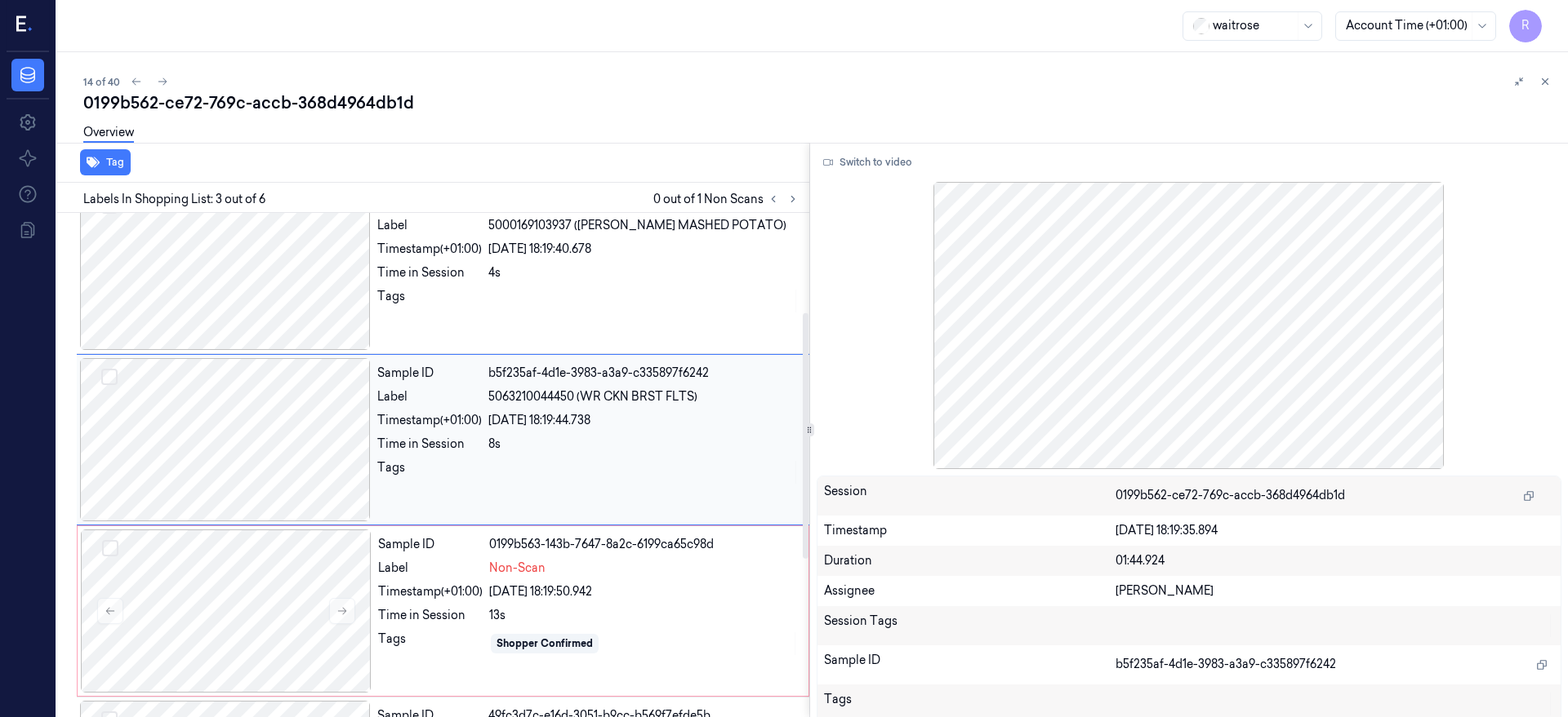
scroll to position [204, 0]
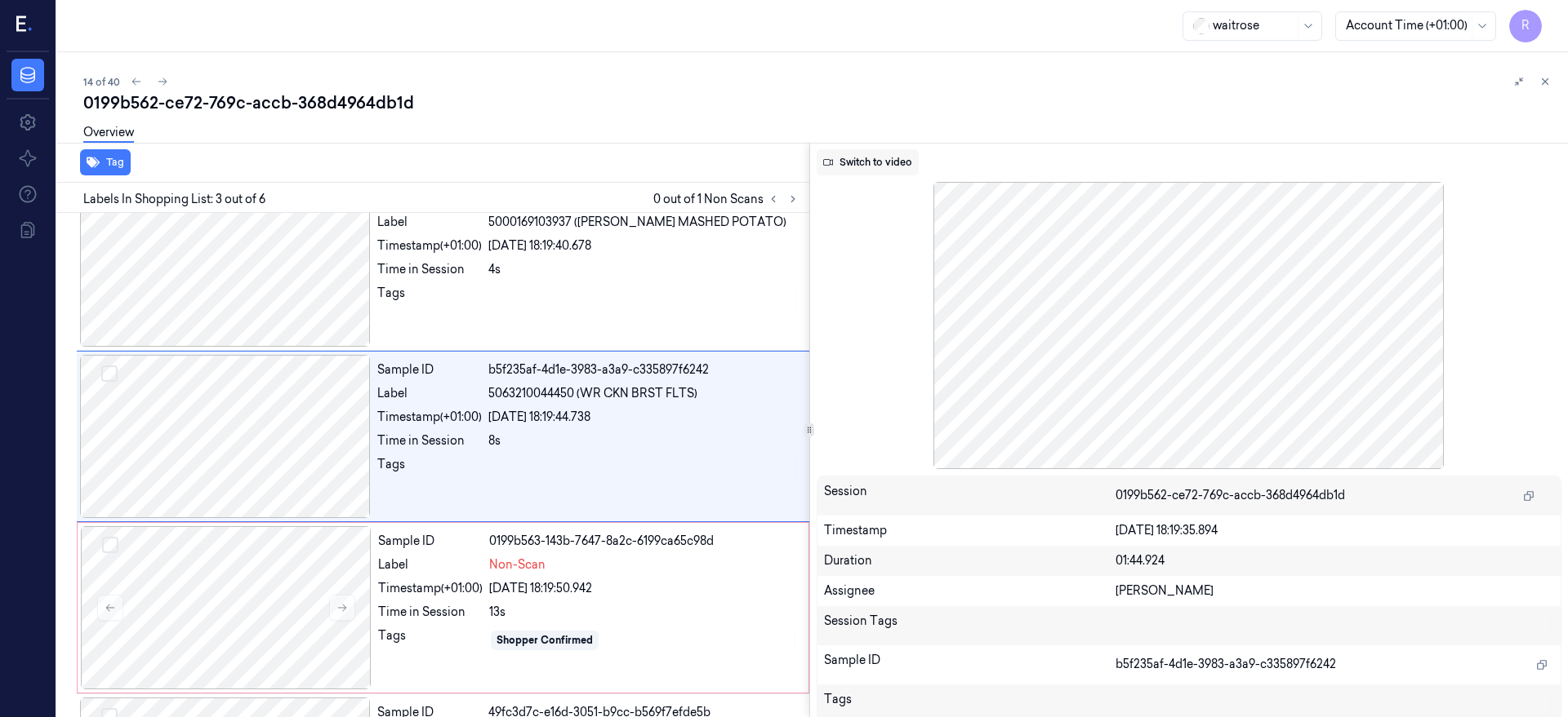
click at [901, 158] on button "Switch to video" at bounding box center [868, 162] width 102 height 26
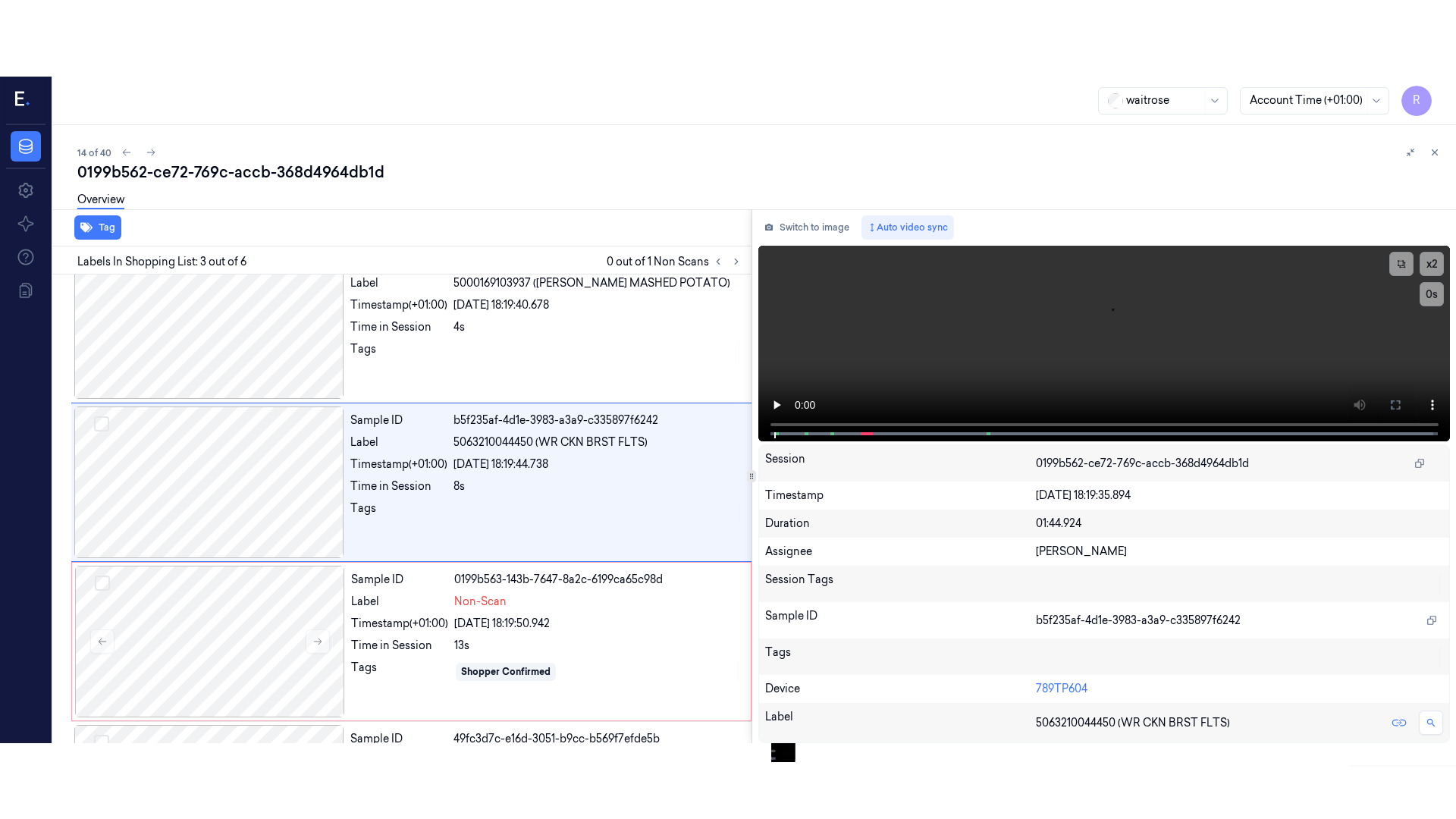
scroll to position [163, 0]
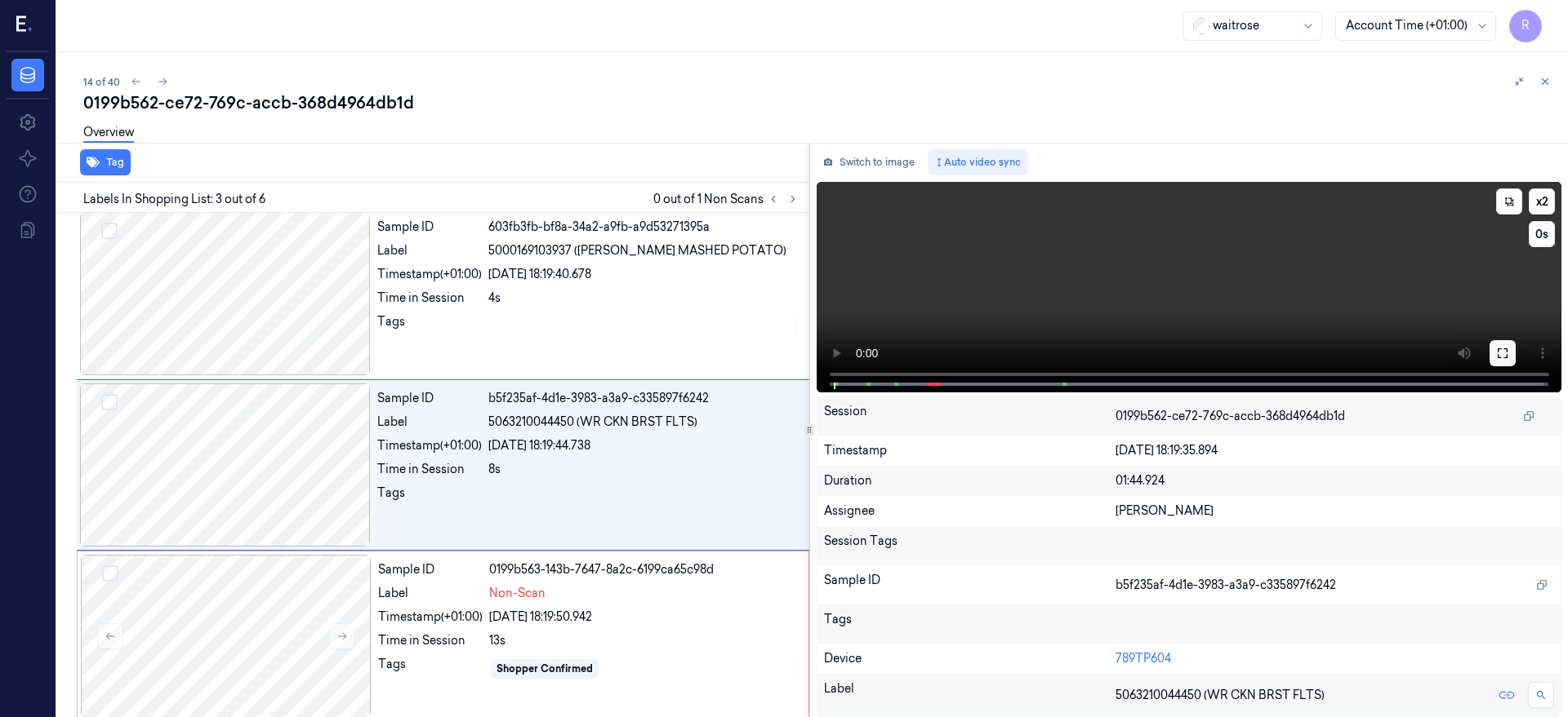
click at [1509, 354] on icon at bounding box center [1501, 353] width 13 height 13
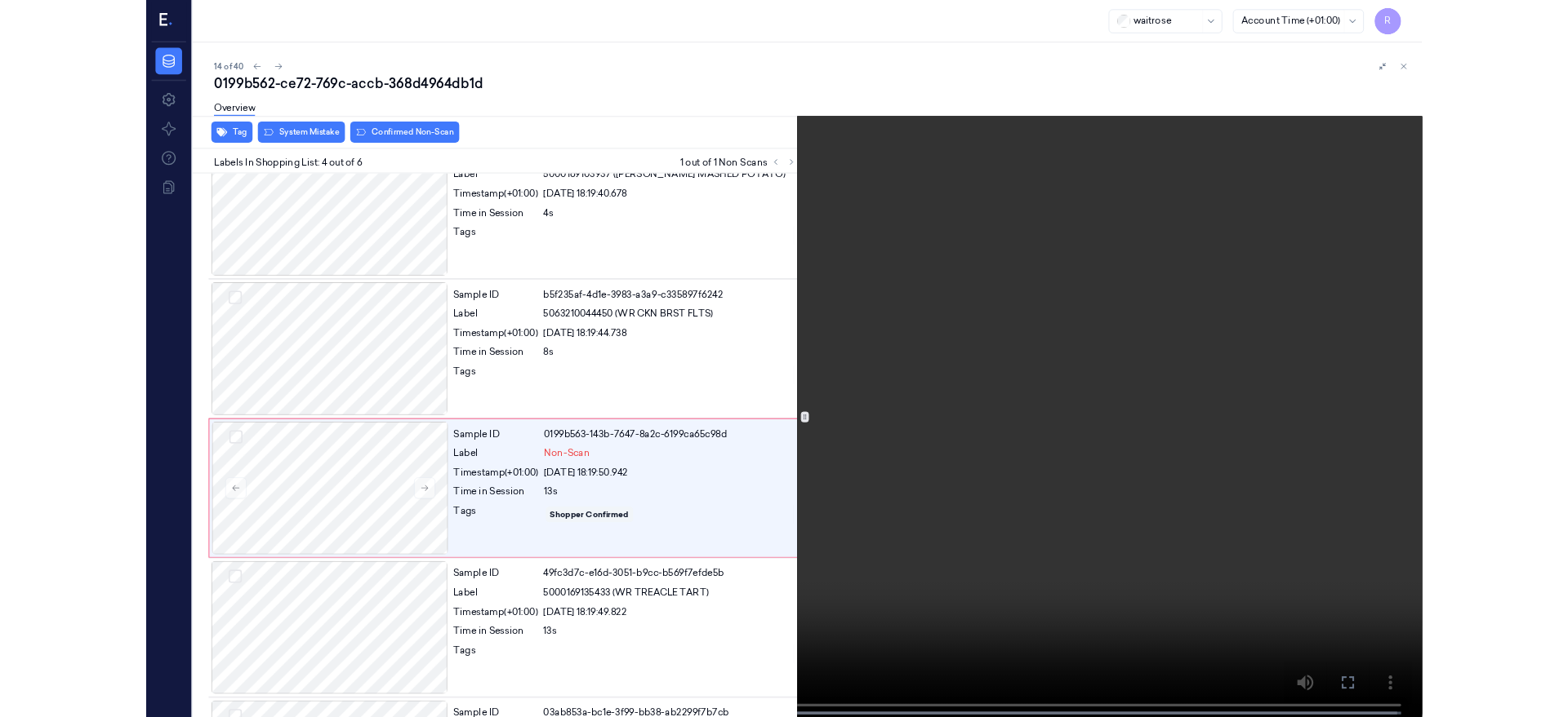
scroll to position [266, 0]
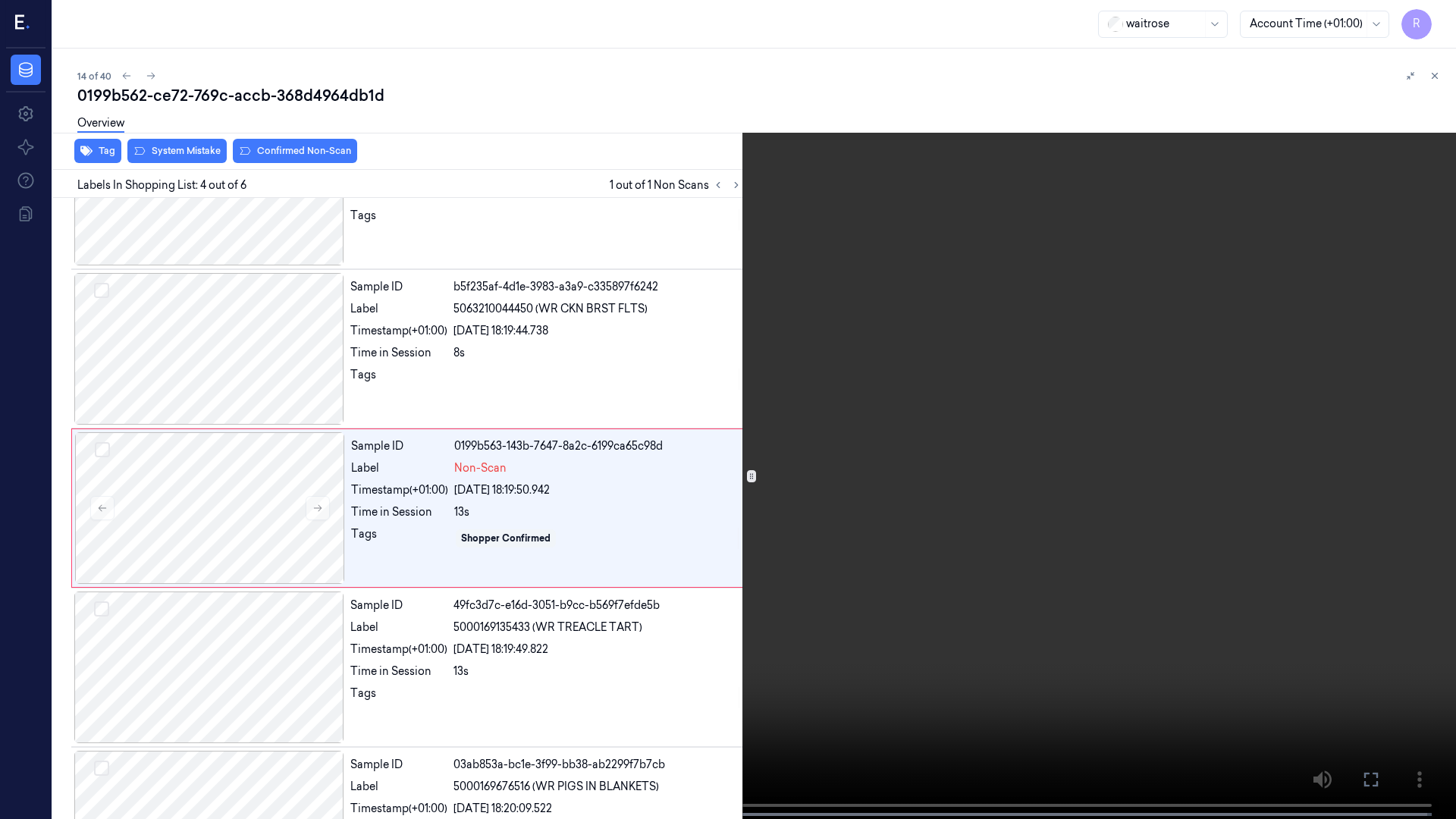
click at [615, 534] on video at bounding box center [728, 411] width 1456 height 823
click at [647, 527] on video at bounding box center [728, 411] width 1456 height 823
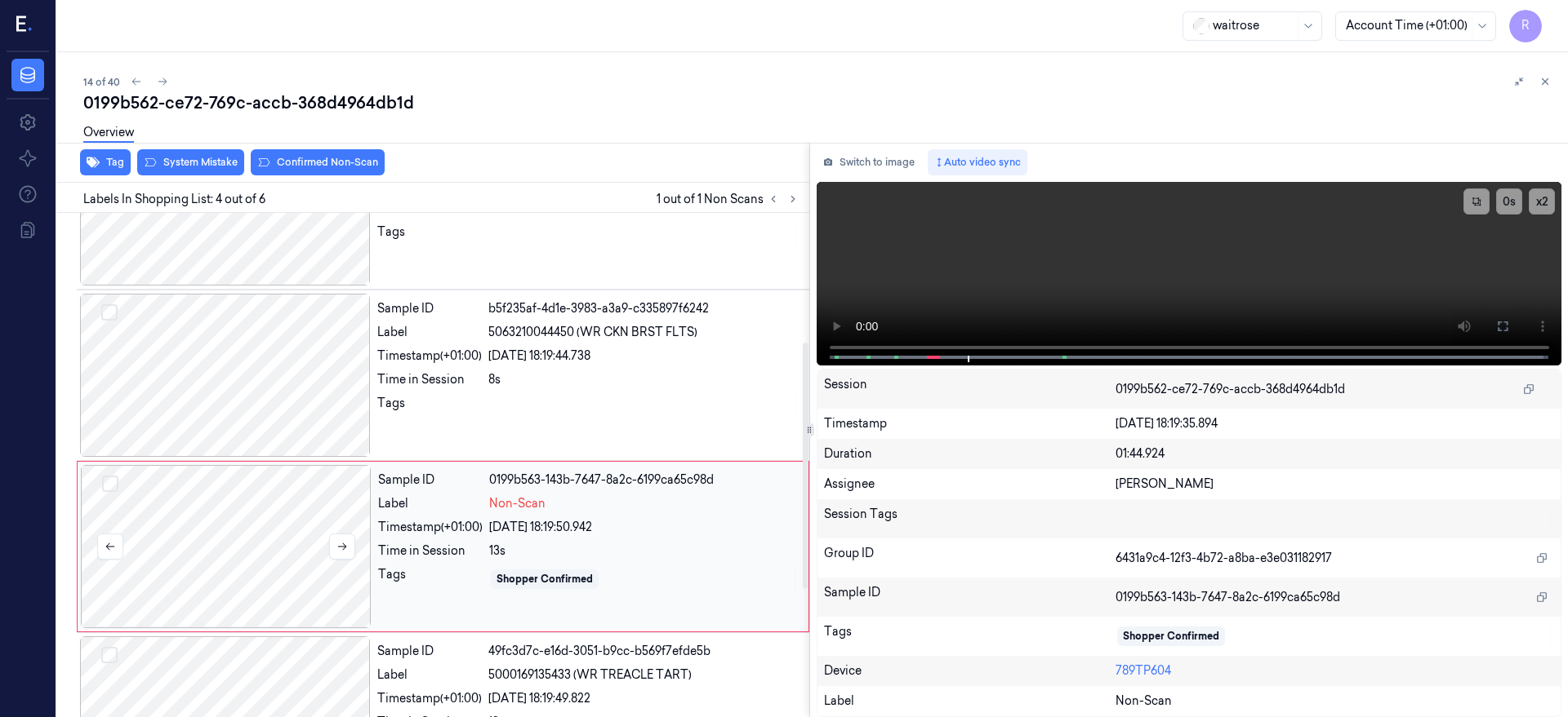
click at [233, 513] on div at bounding box center [226, 547] width 291 height 163
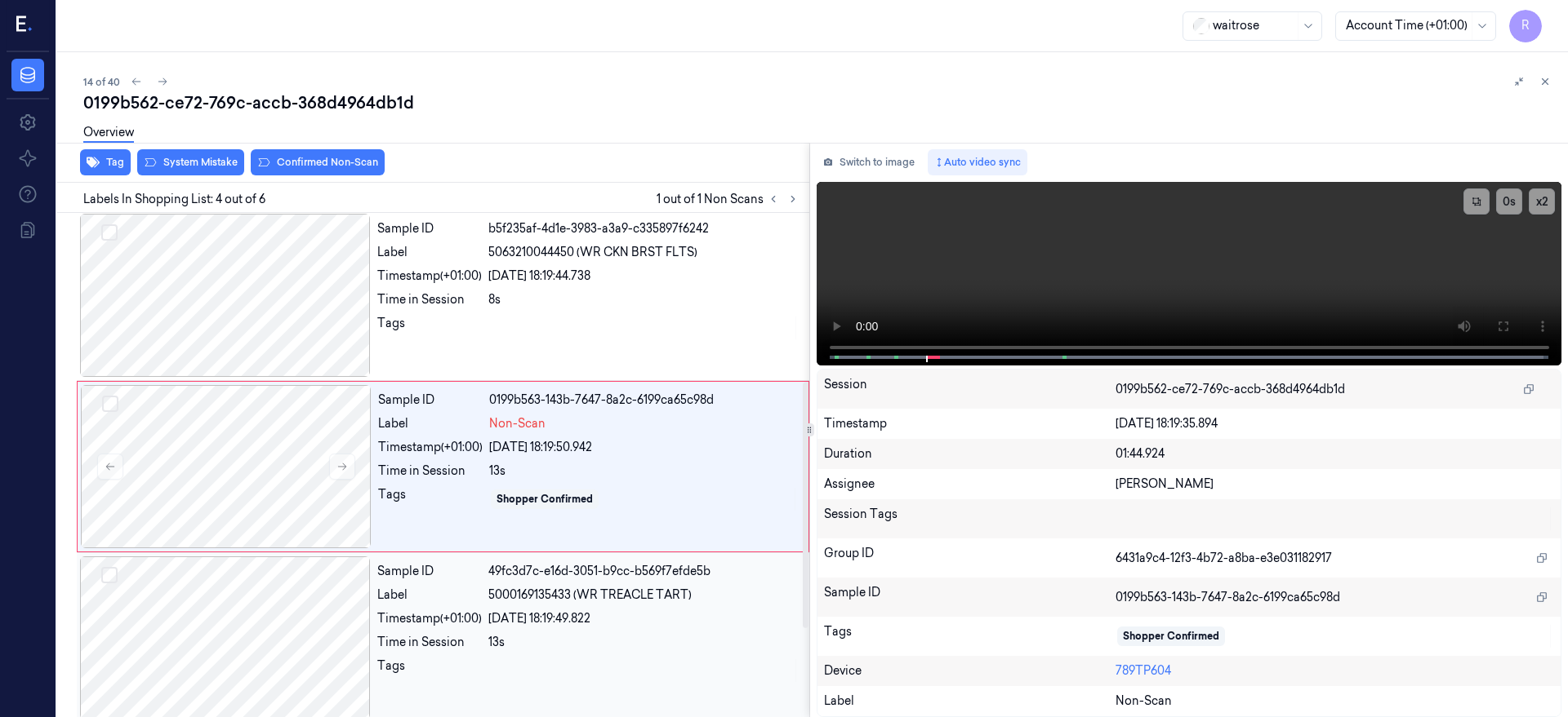
scroll to position [347, 0]
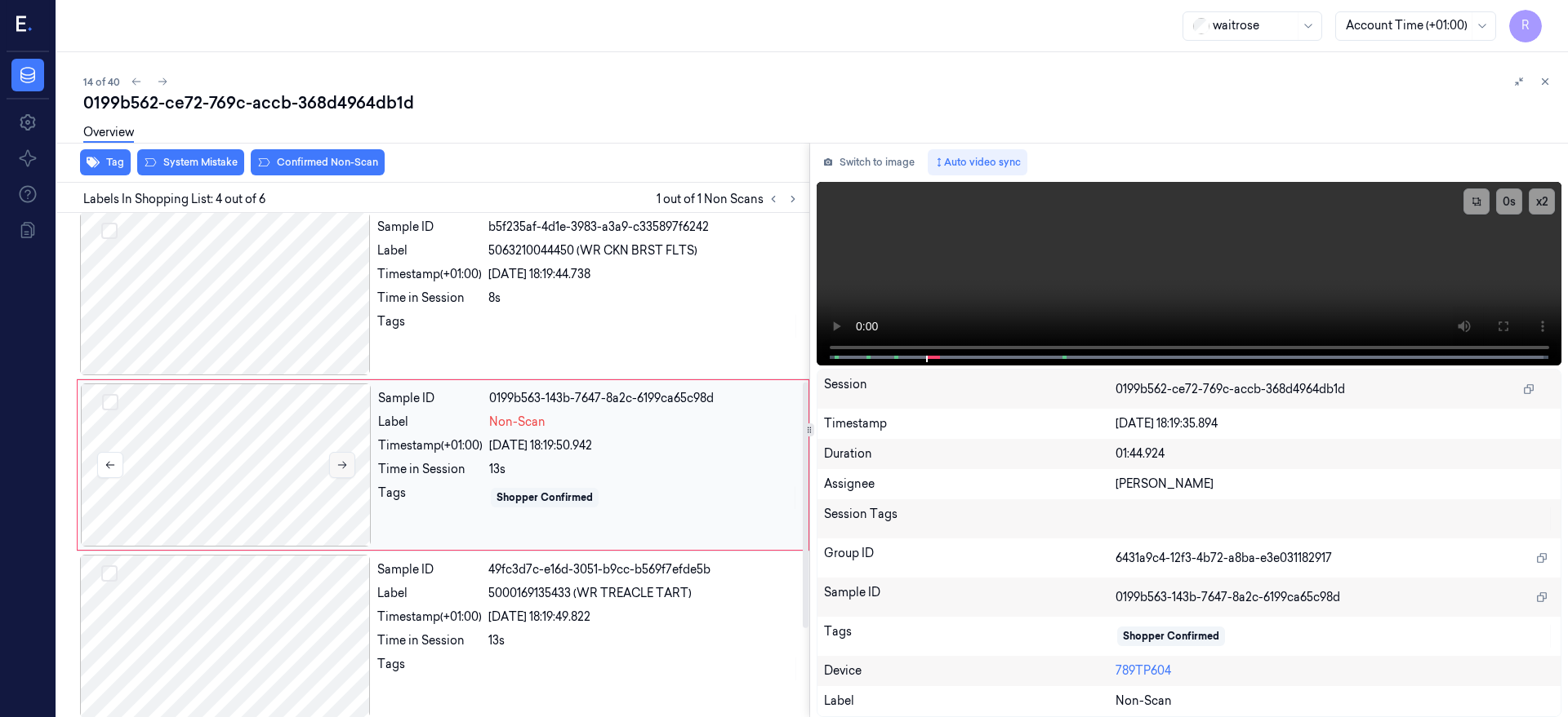
click at [341, 459] on icon at bounding box center [341, 464] width 11 height 11
click at [341, 453] on button at bounding box center [342, 465] width 26 height 26
click at [263, 451] on div at bounding box center [226, 465] width 291 height 163
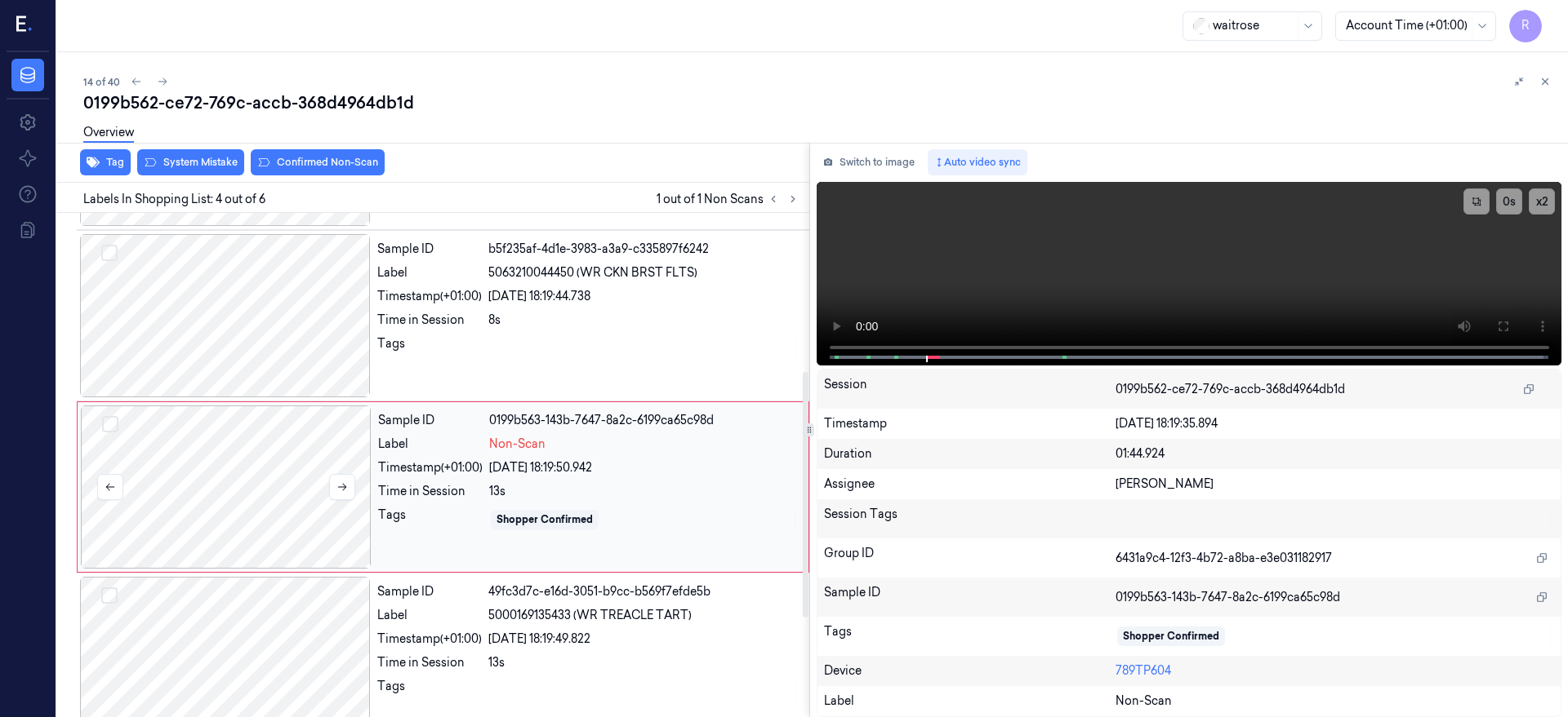
click at [251, 436] on div at bounding box center [226, 487] width 291 height 163
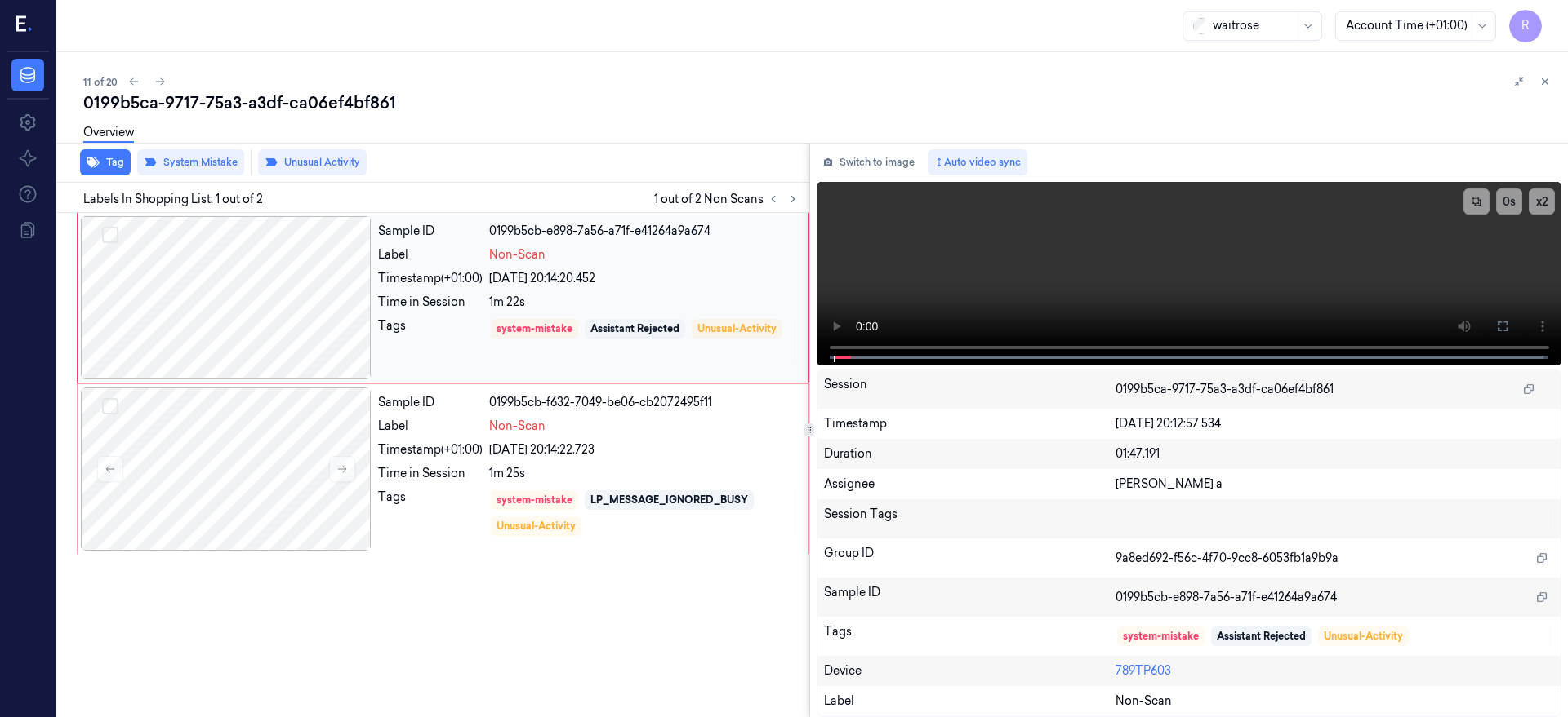
click at [307, 225] on div at bounding box center [226, 297] width 291 height 163
click at [1507, 329] on icon at bounding box center [1502, 326] width 10 height 10
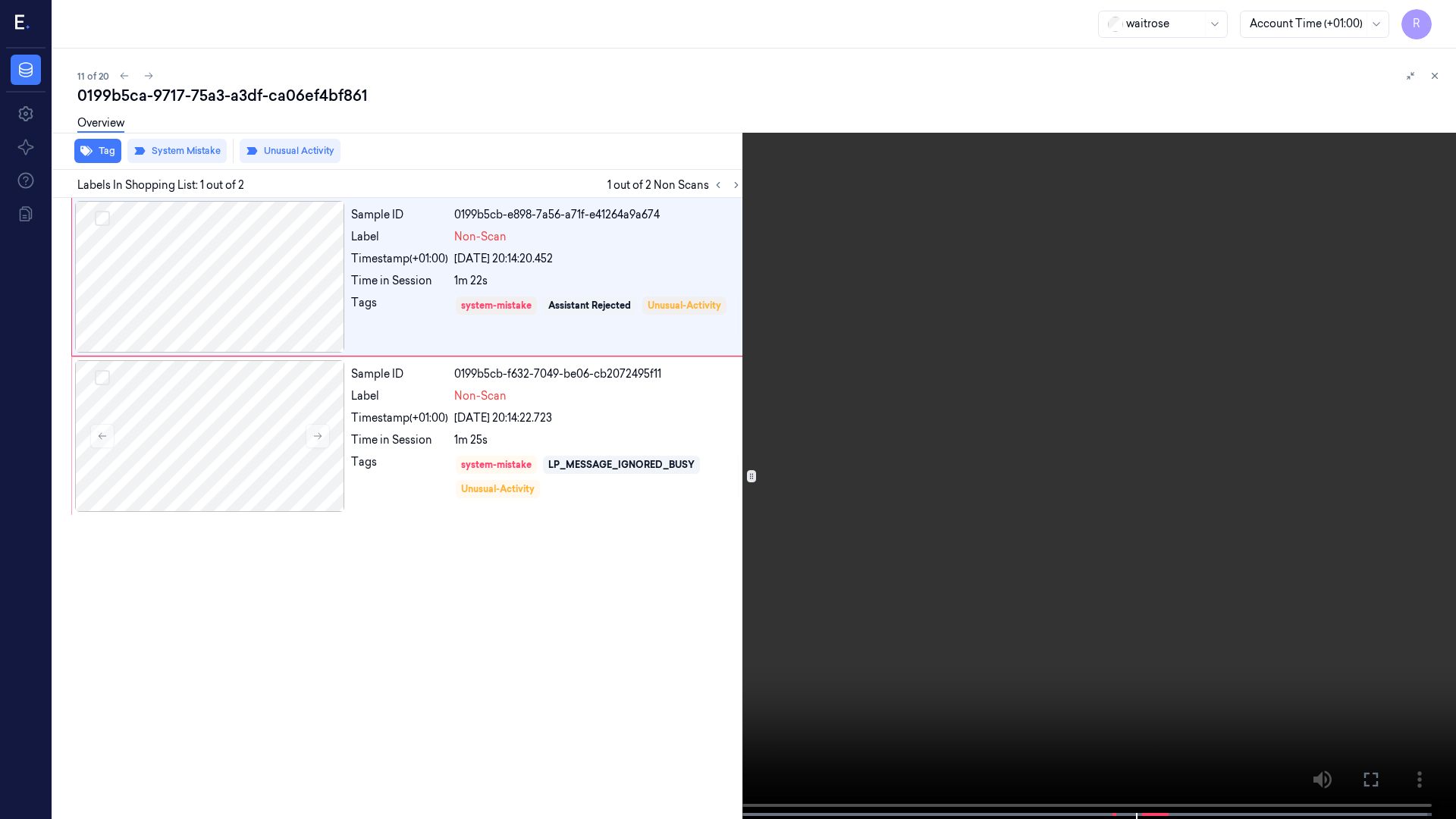
click at [2, 666] on video at bounding box center [728, 411] width 1456 height 823
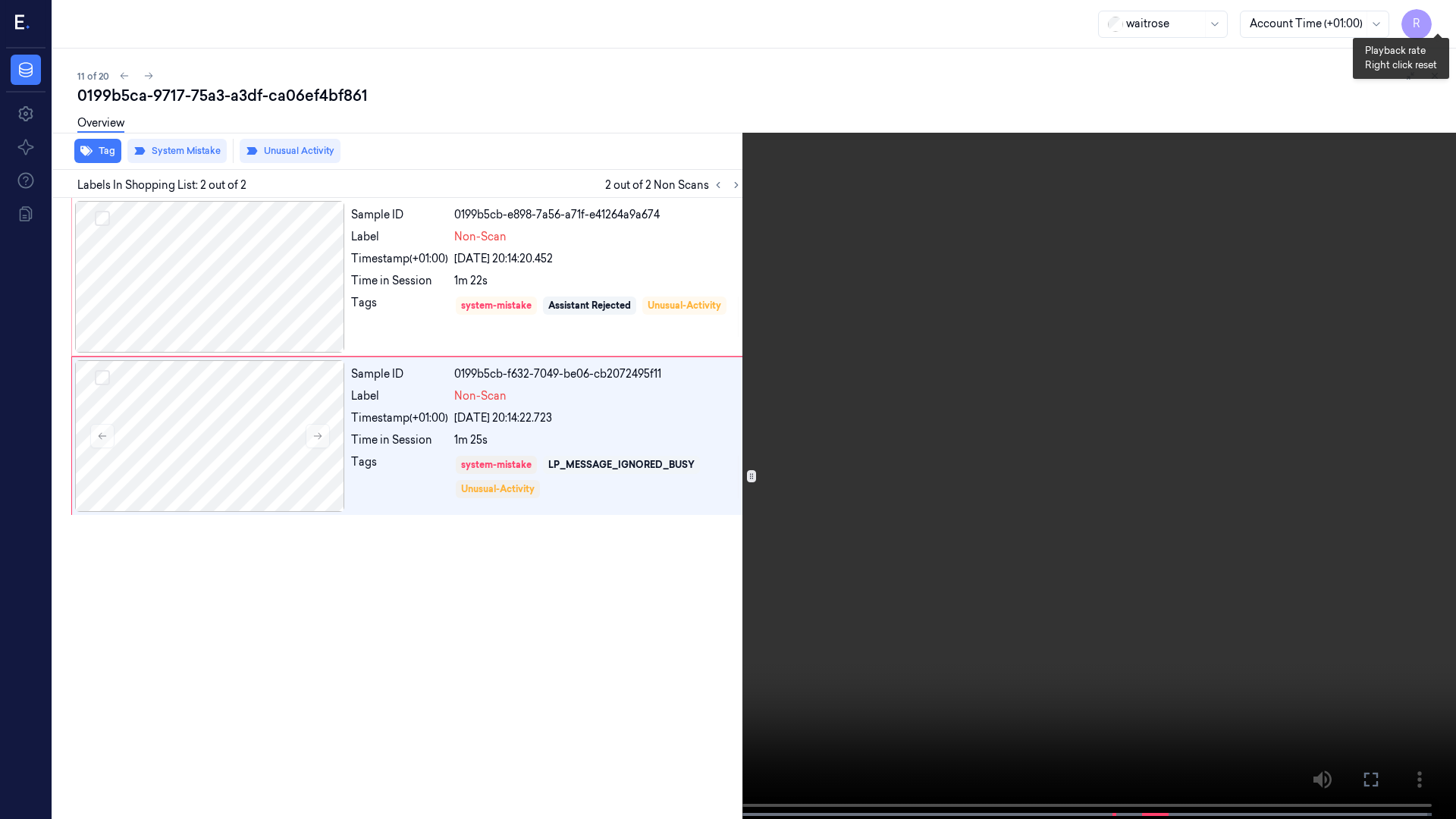
click at [1439, 13] on button "x 2" at bounding box center [1438, 18] width 24 height 24
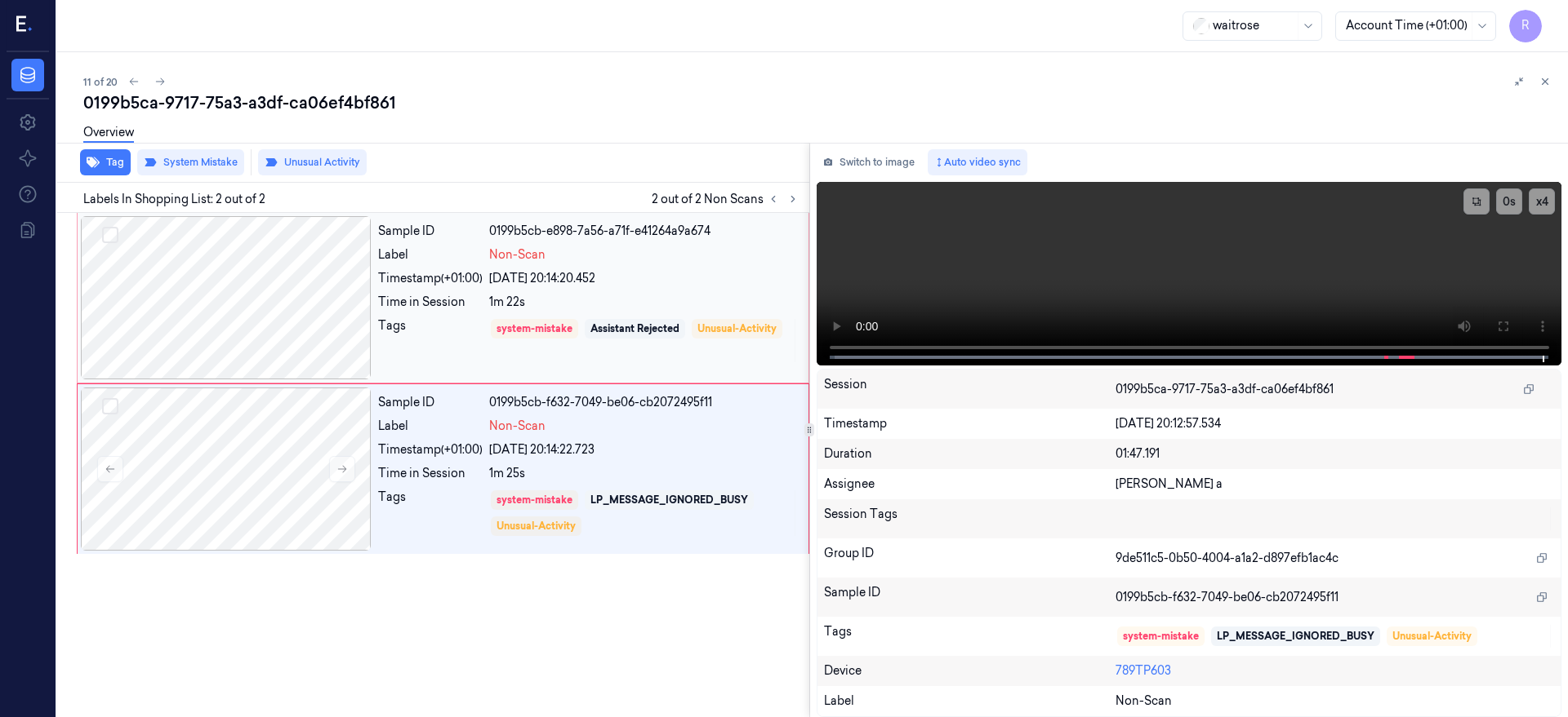
click at [160, 328] on div at bounding box center [226, 297] width 291 height 163
click at [265, 531] on div at bounding box center [226, 469] width 291 height 163
click at [333, 464] on button at bounding box center [342, 469] width 26 height 26
click at [290, 349] on div at bounding box center [226, 297] width 291 height 163
